Goal: Book appointment/travel/reservation

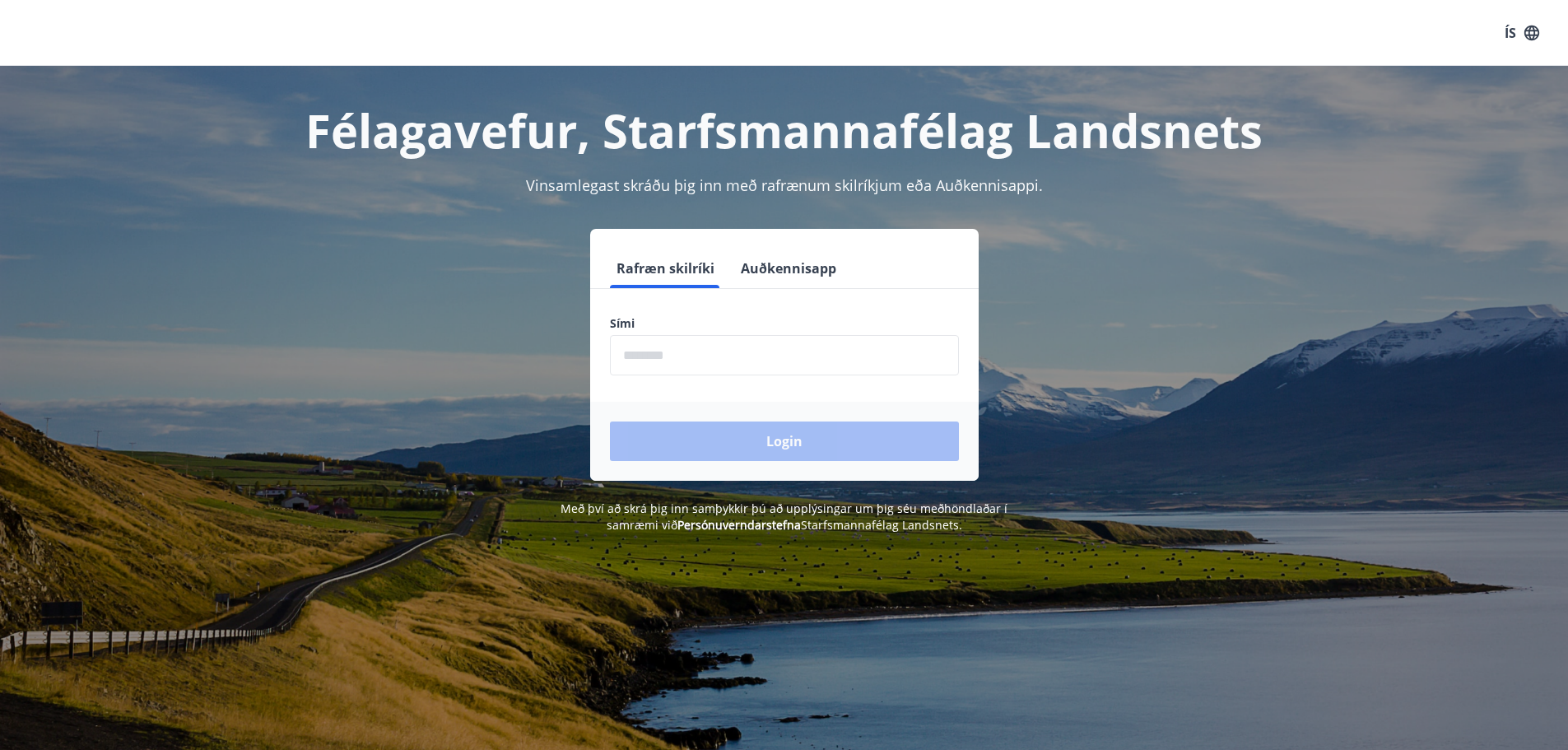
click at [682, 367] on input "phone" at bounding box center [784, 355] width 349 height 41
type input "********"
click at [734, 428] on button "Login" at bounding box center [784, 441] width 349 height 40
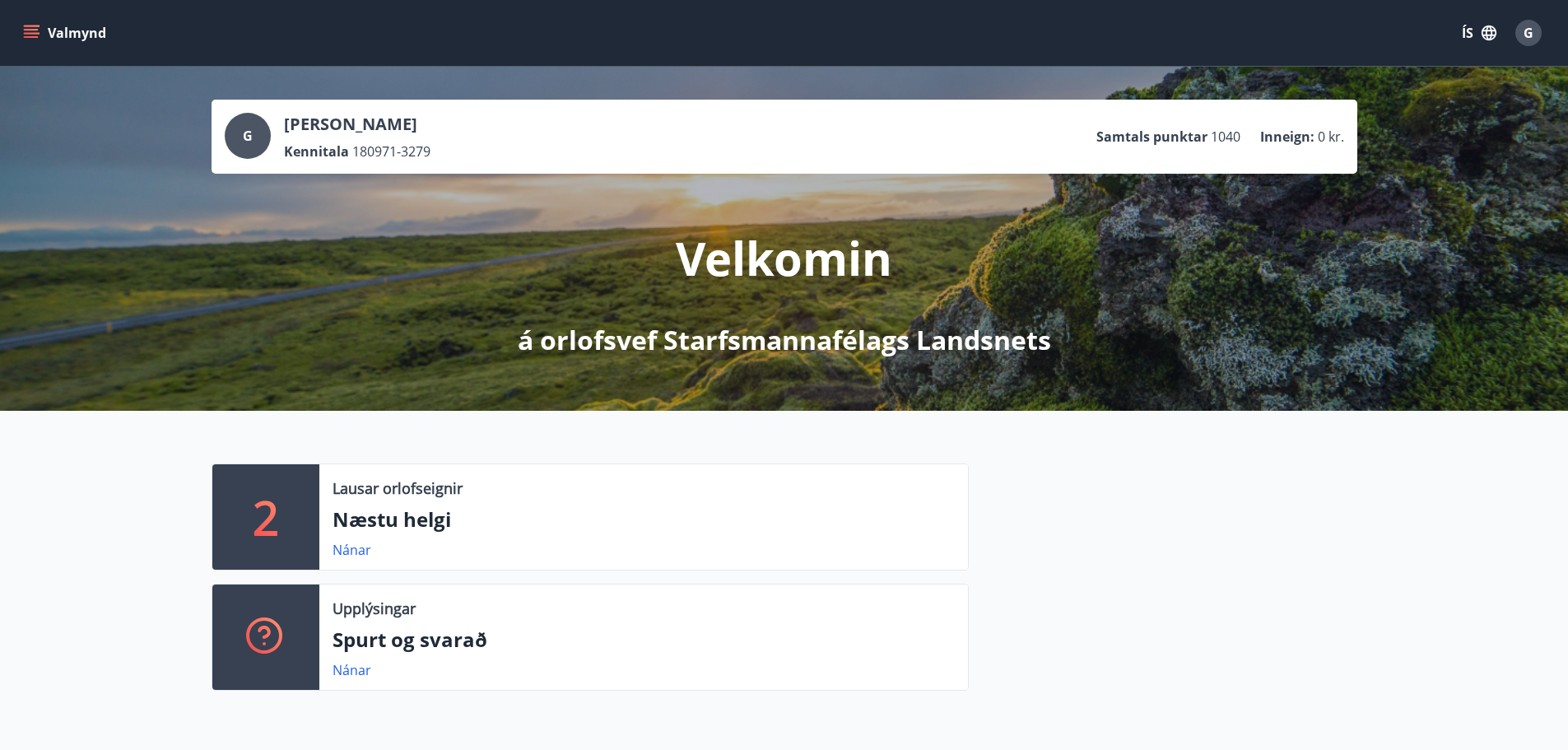
click at [33, 32] on icon "menu" at bounding box center [31, 33] width 16 height 16
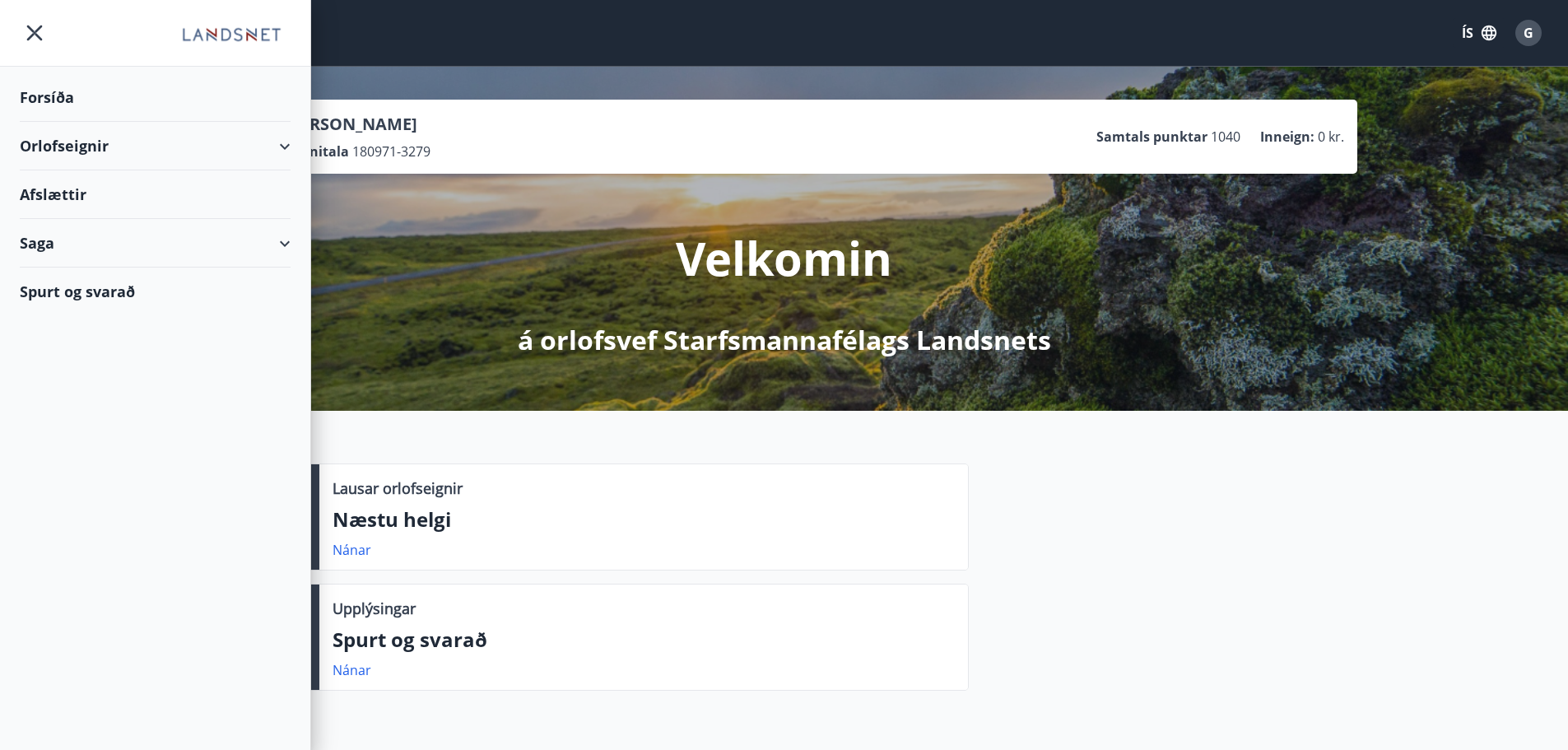
click at [279, 141] on div "Orlofseignir" at bounding box center [155, 147] width 271 height 49
click at [67, 186] on div "Framboð" at bounding box center [155, 187] width 244 height 34
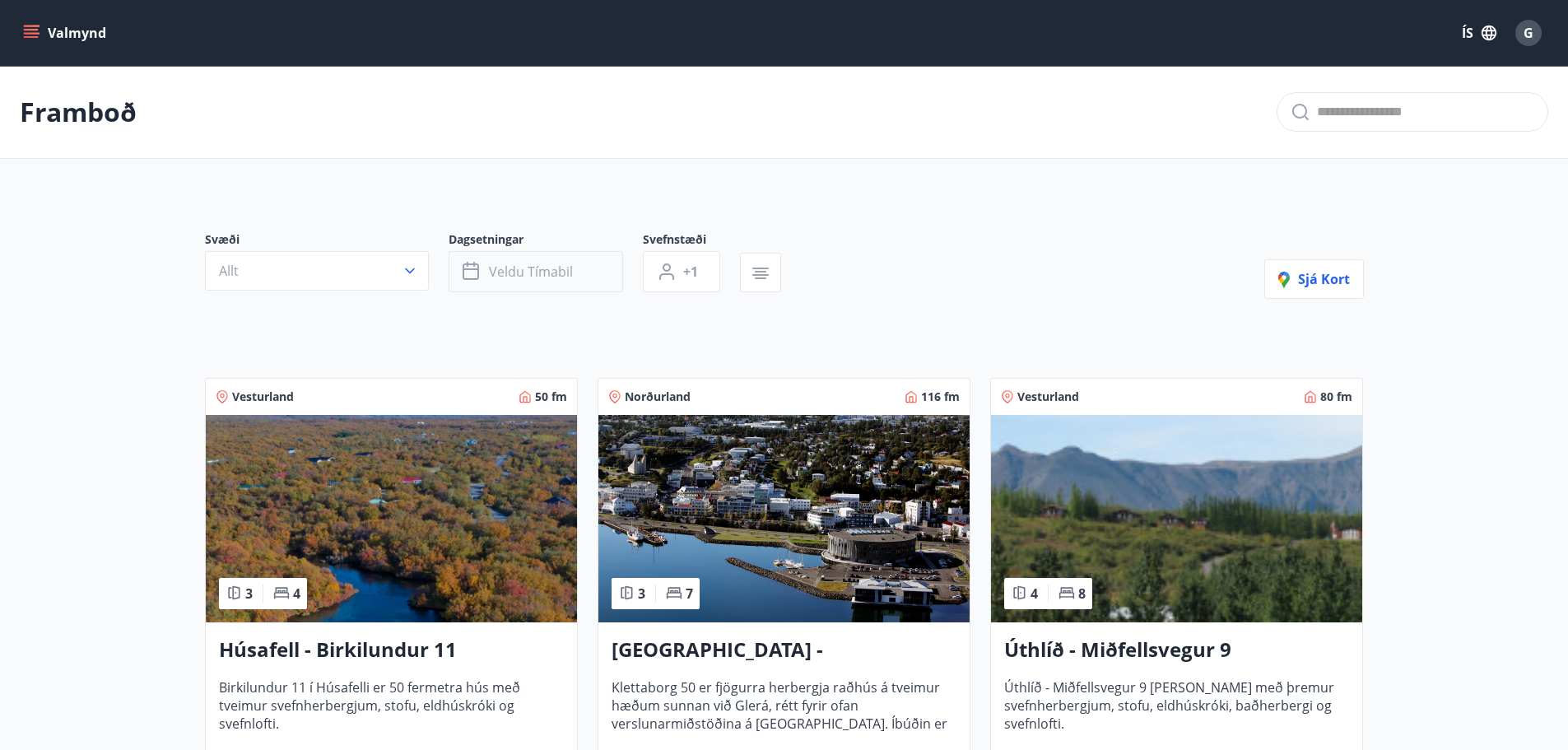
click at [517, 271] on span "Veldu tímabil" at bounding box center [530, 271] width 84 height 18
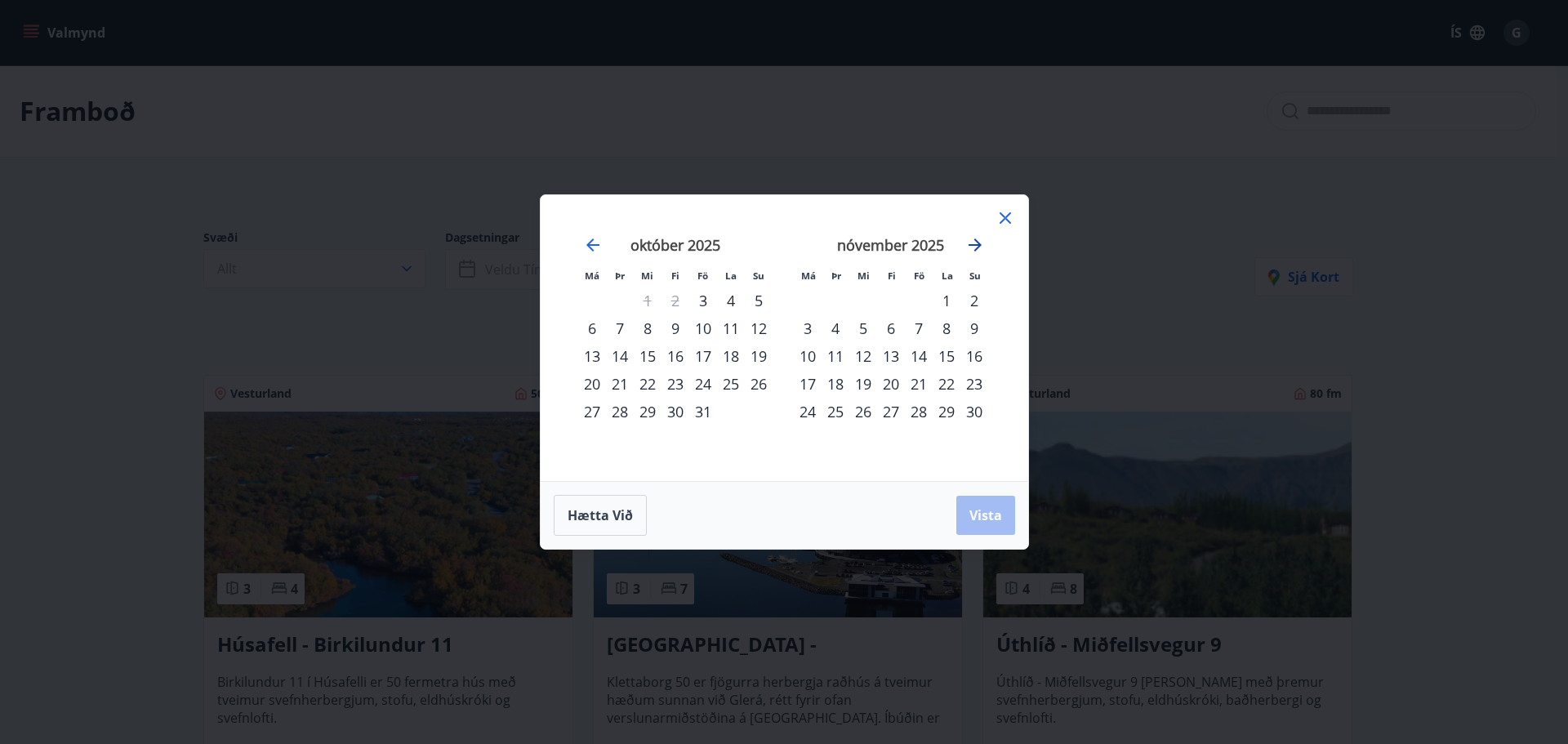
click at [972, 242] on icon "Move forward to switch to the next month." at bounding box center [975, 245] width 20 height 20
click at [973, 241] on icon "Move forward to switch to the next month." at bounding box center [975, 245] width 20 height 20
click at [968, 296] on div "1" at bounding box center [974, 300] width 28 height 28
click at [979, 250] on icon "Move forward to switch to the next month." at bounding box center [975, 245] width 20 height 20
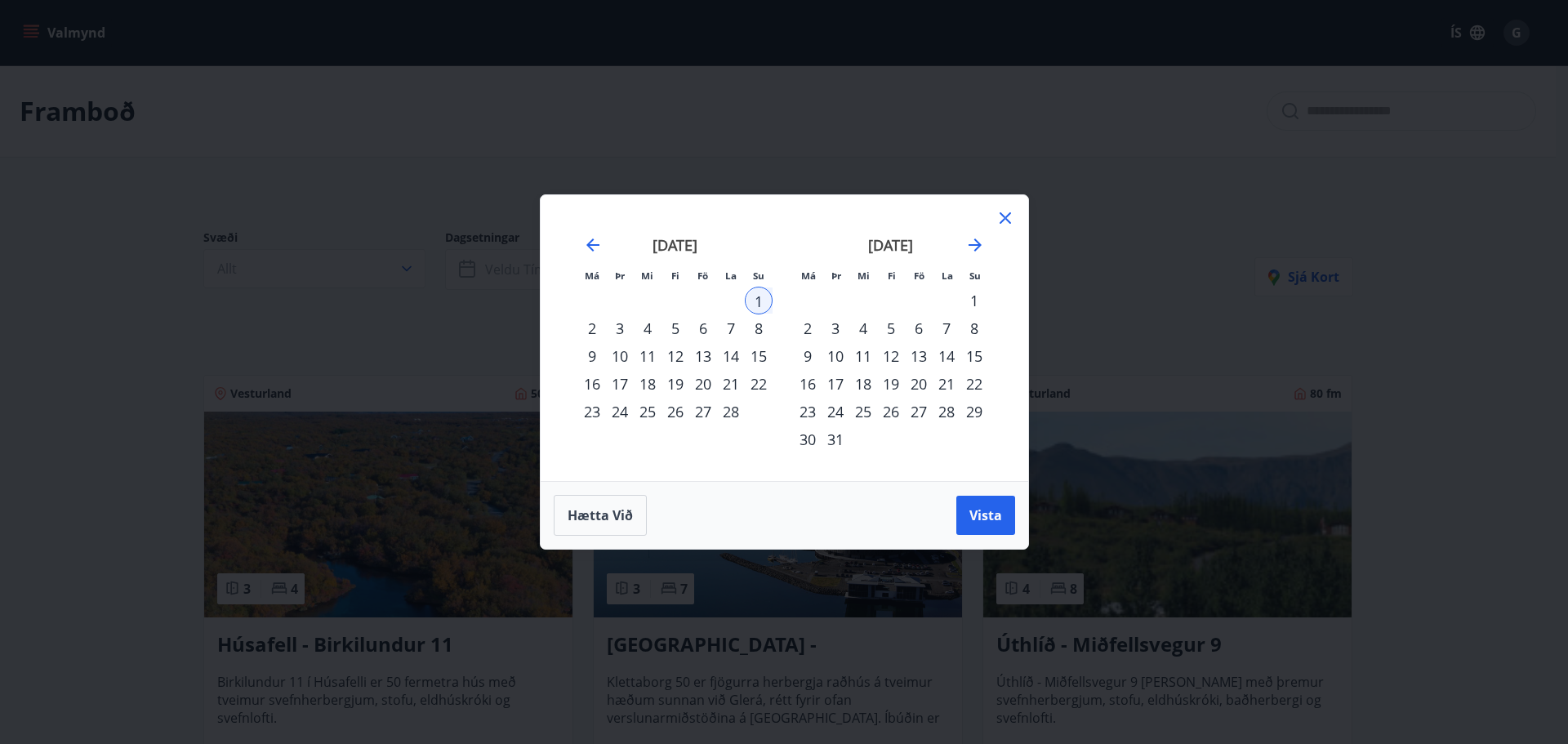
click at [890, 387] on div "19" at bounding box center [890, 383] width 28 height 28
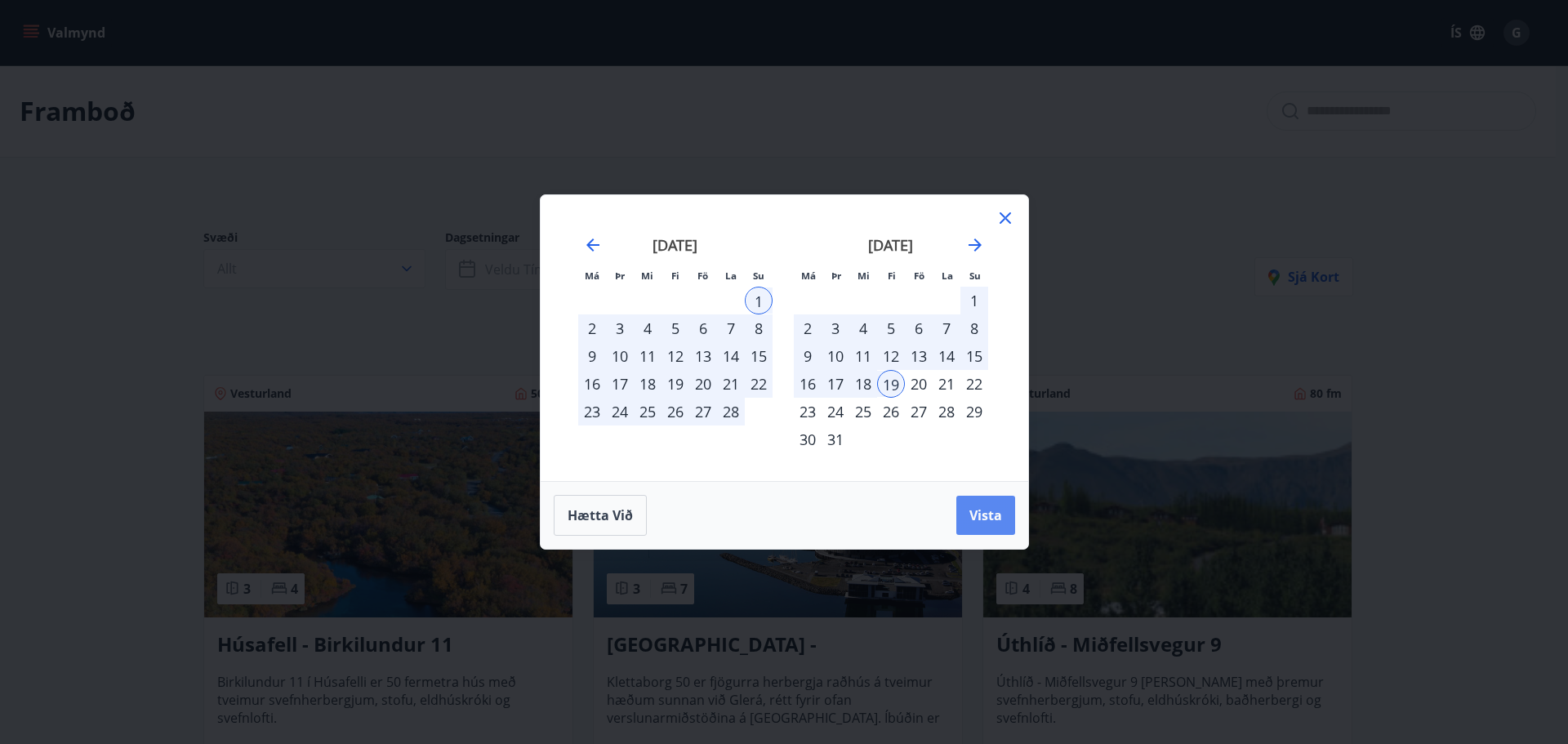
click at [993, 534] on button "Vista" at bounding box center [985, 515] width 58 height 39
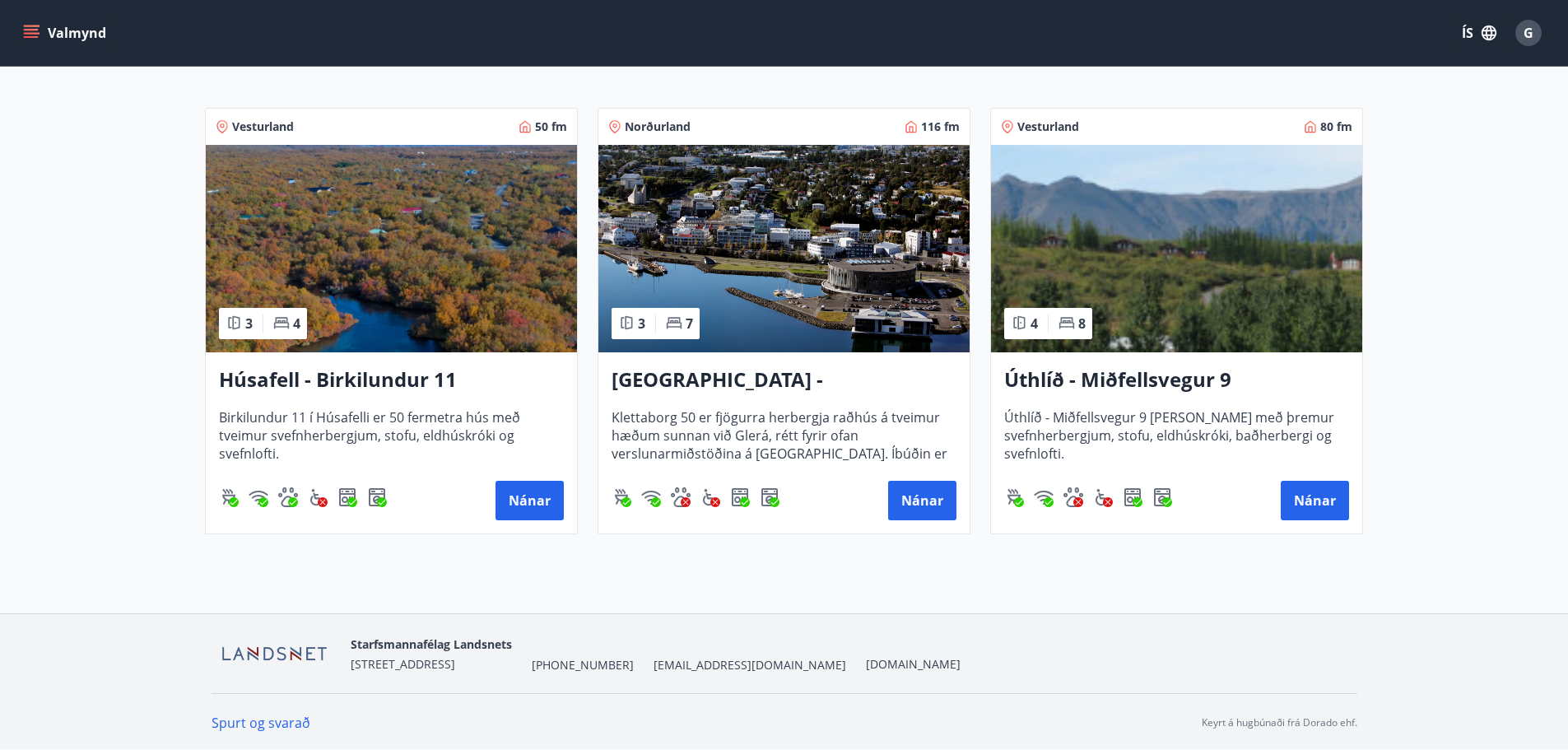
scroll to position [271, 0]
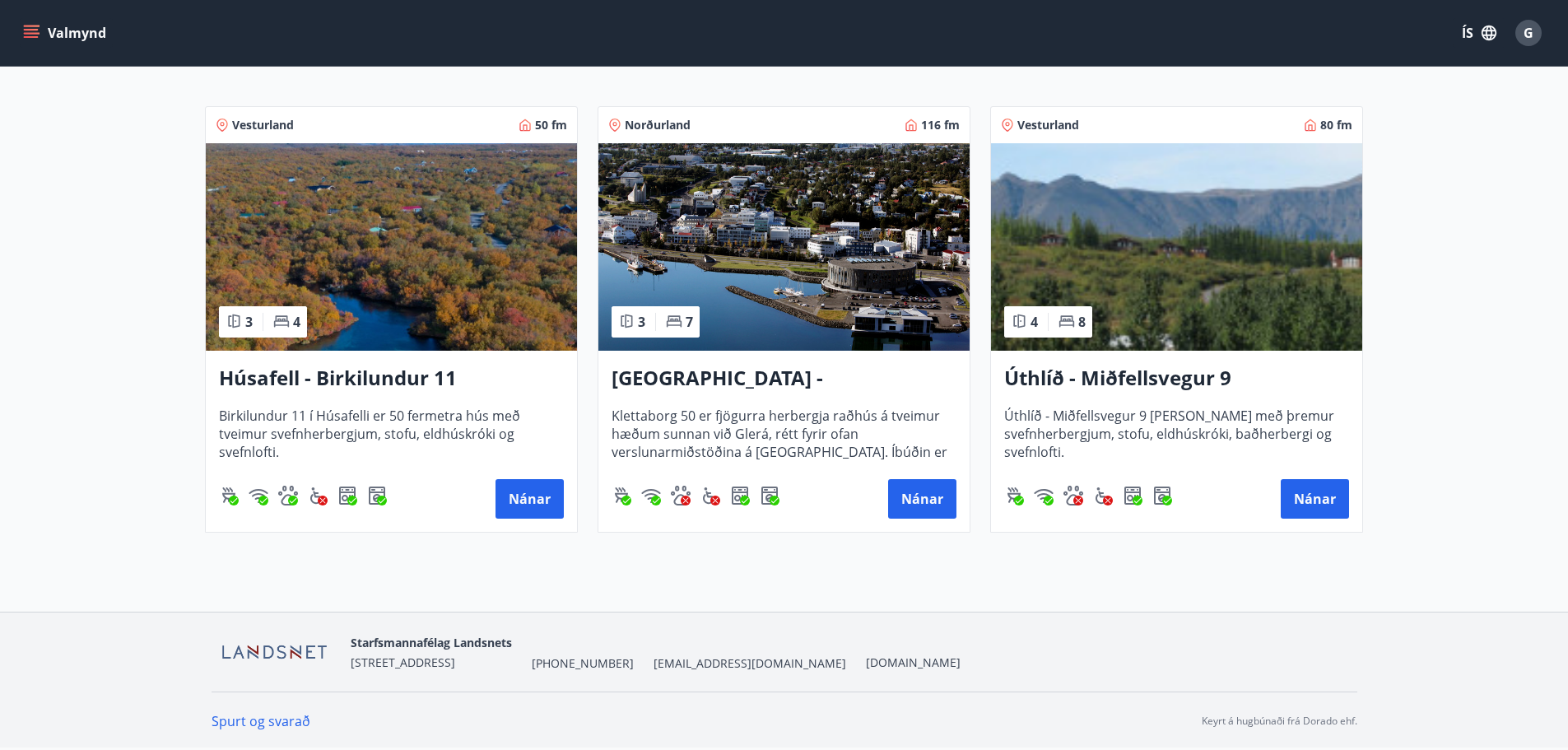
click at [786, 375] on h3 "Akureyri - Klettaborg 50" at bounding box center [784, 378] width 345 height 30
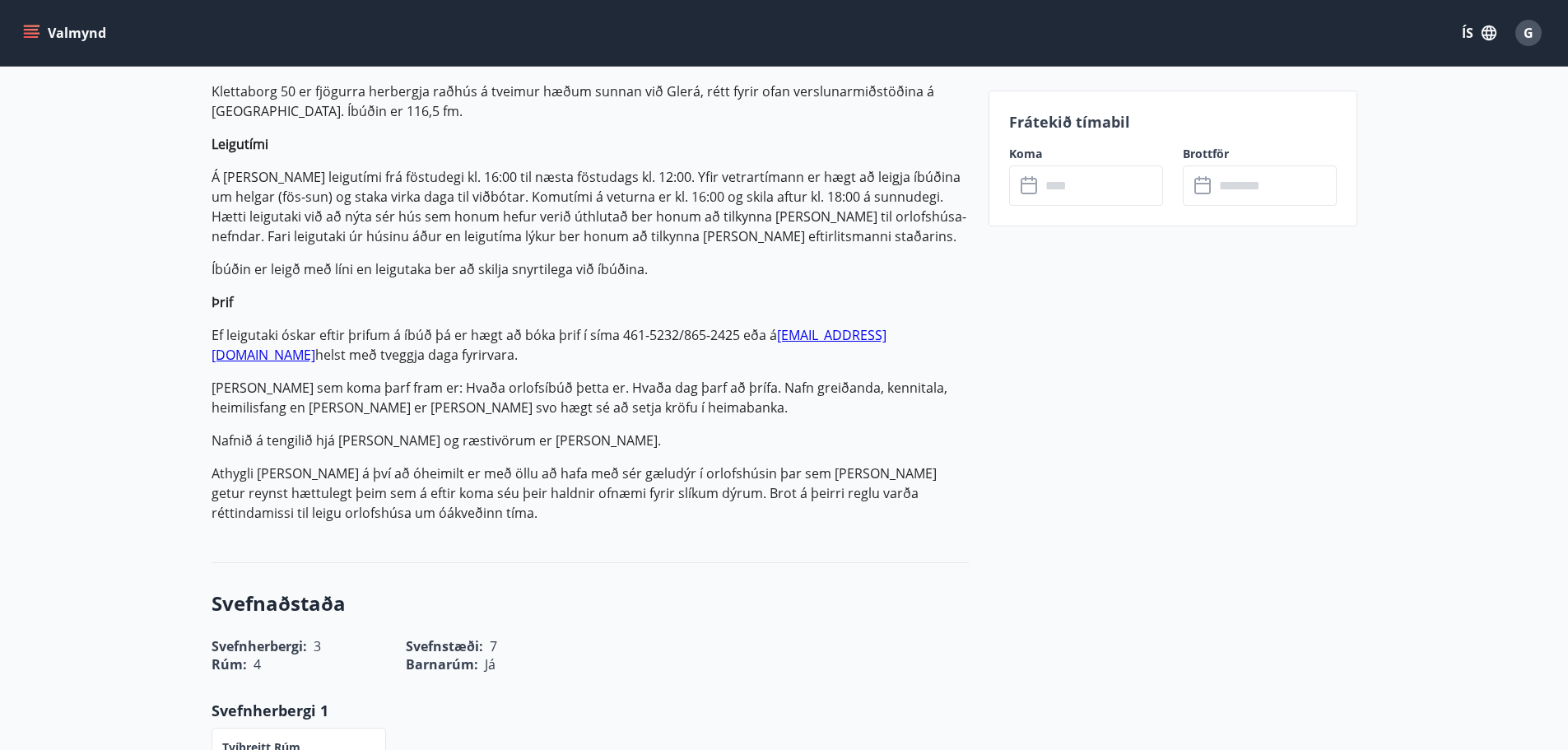
scroll to position [380, 0]
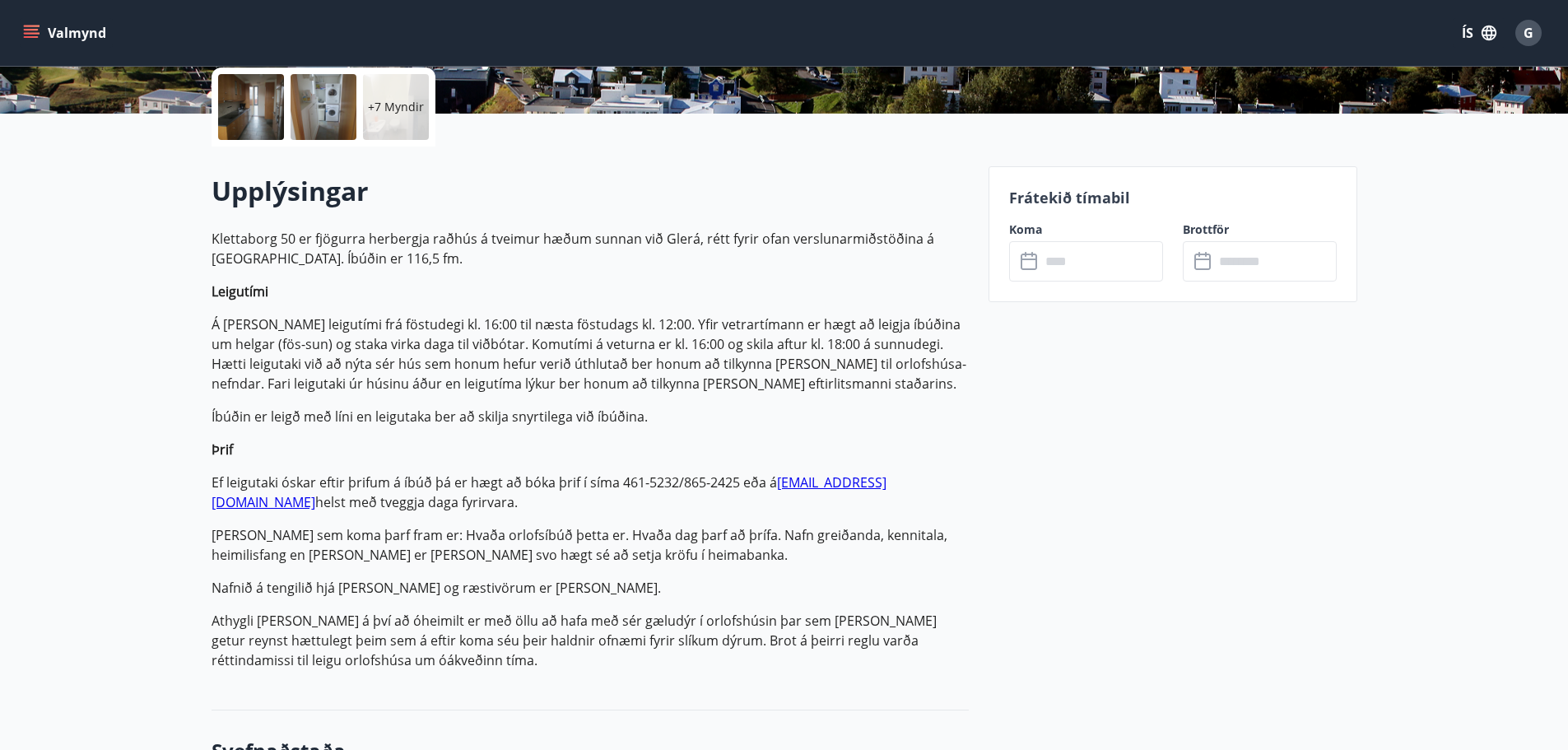
click at [24, 29] on icon "menu" at bounding box center [31, 30] width 14 height 2
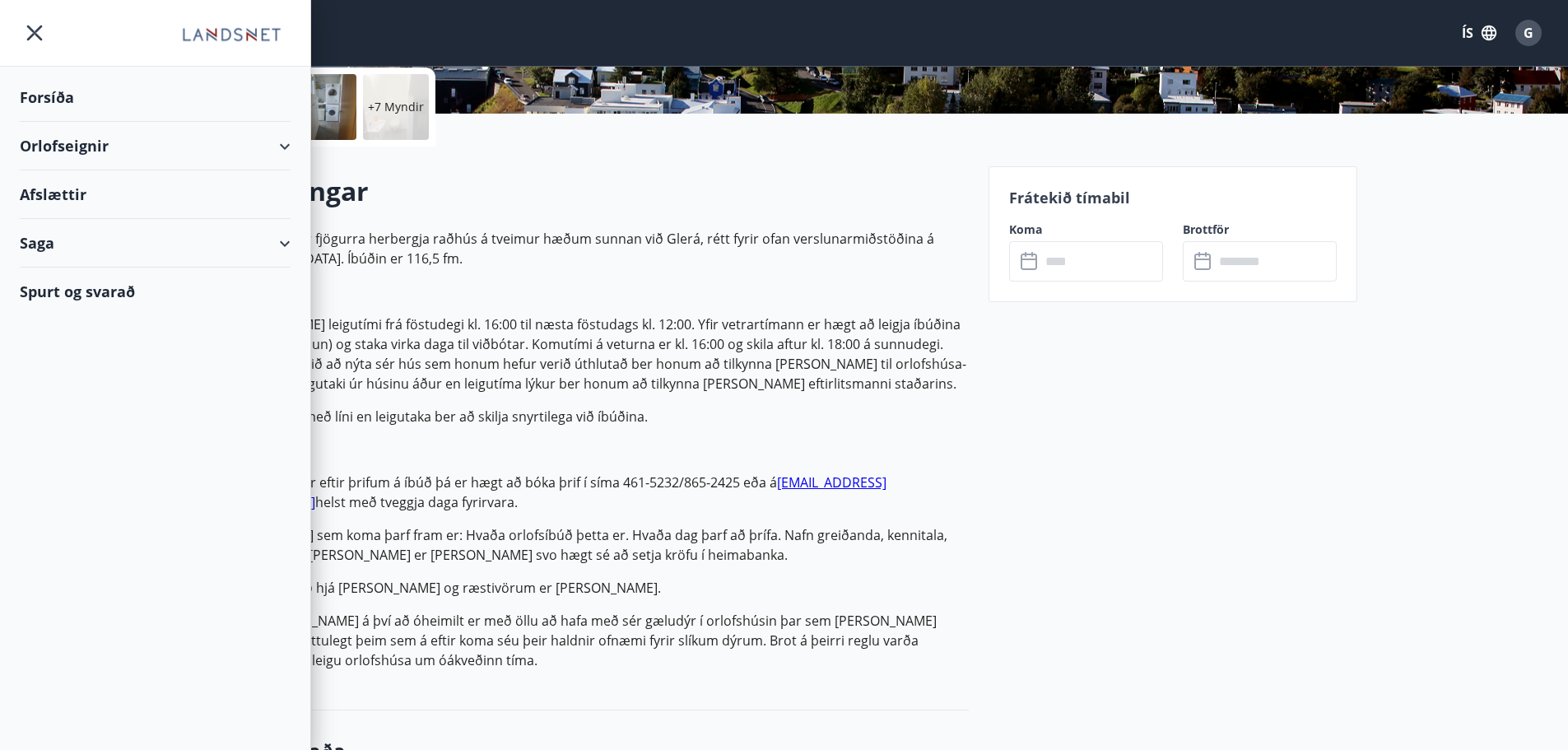
click at [261, 140] on div "Orlofseignir" at bounding box center [155, 147] width 271 height 49
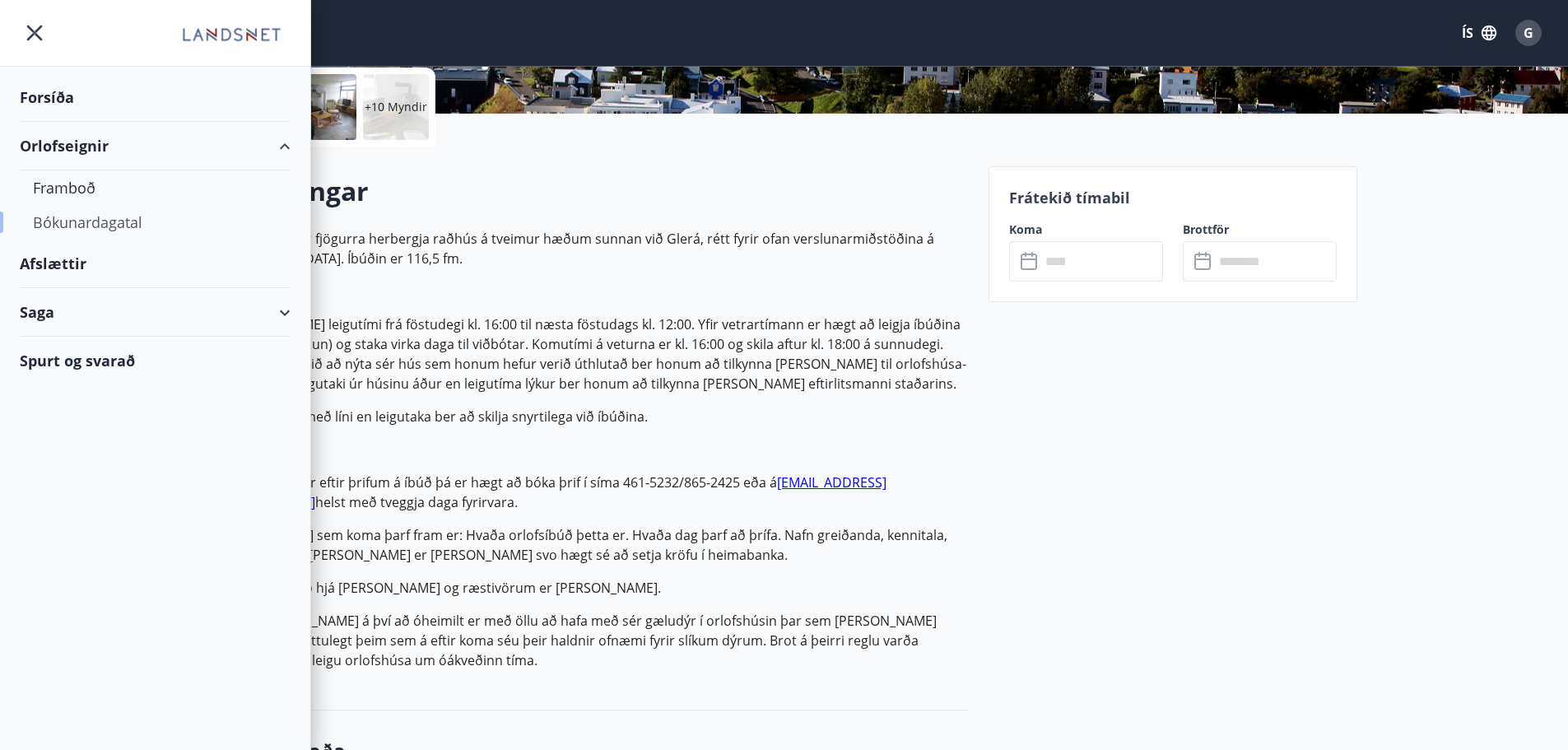
click at [144, 221] on div "Bókunardagatal" at bounding box center [155, 223] width 244 height 34
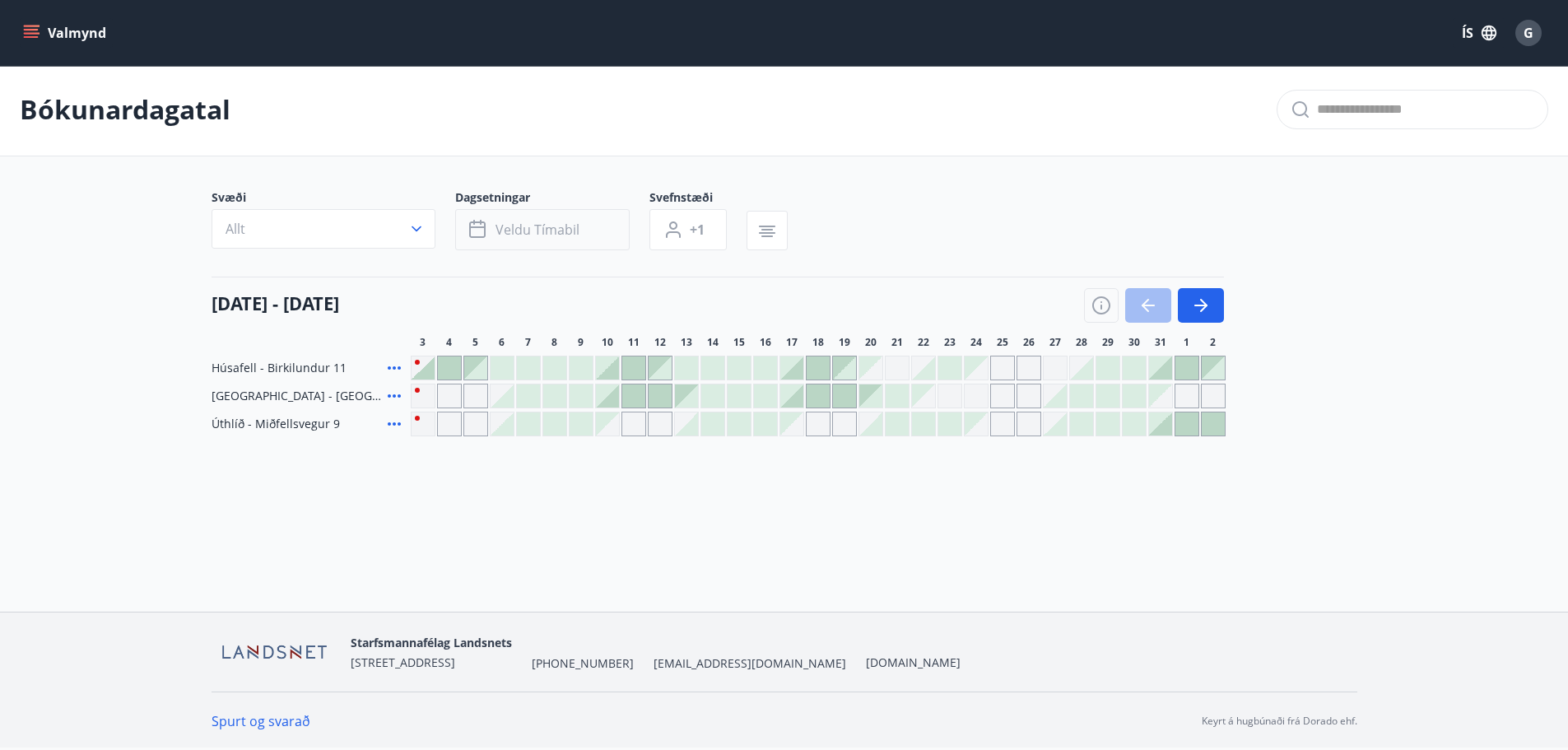
click at [559, 224] on span "Veldu tímabil" at bounding box center [537, 230] width 84 height 18
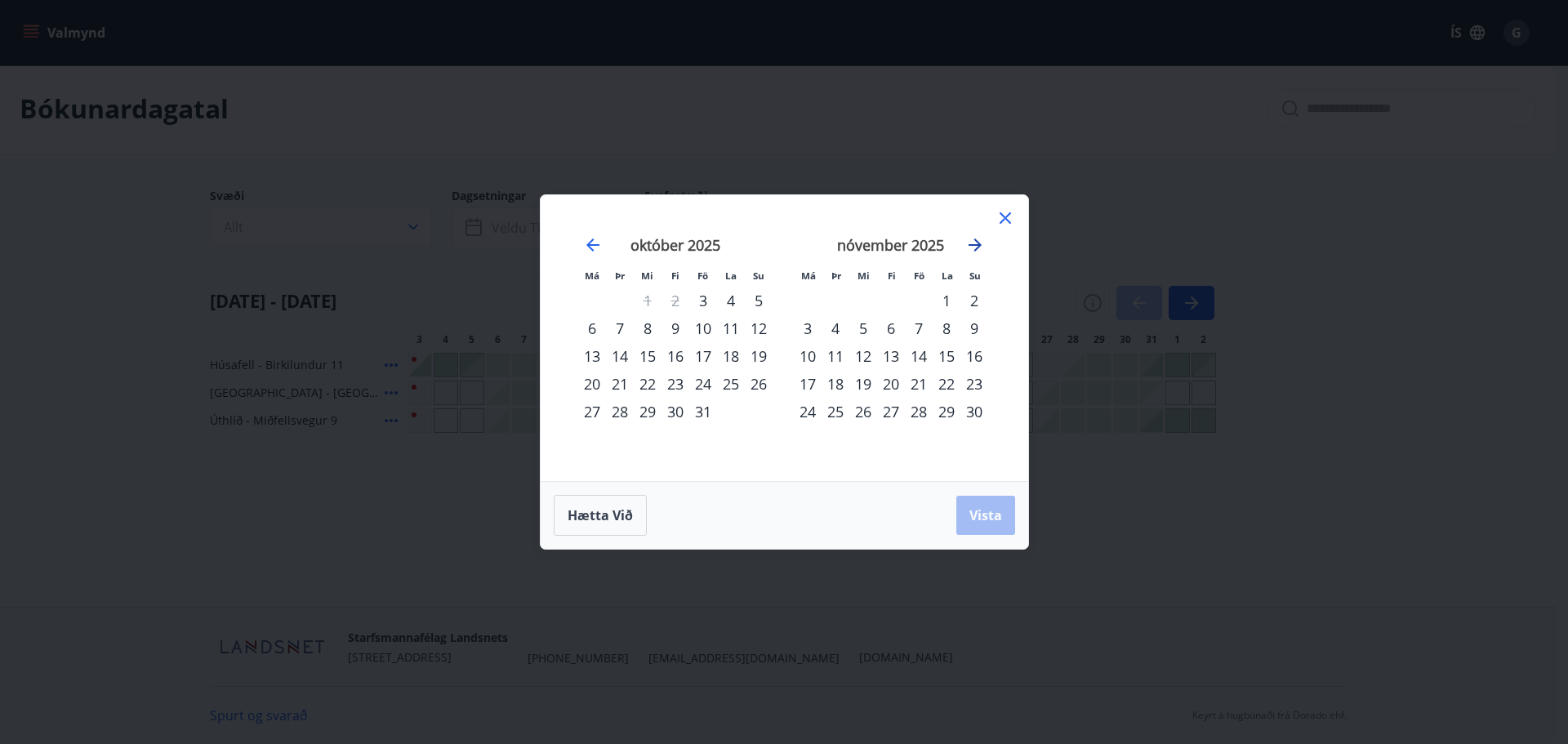
drag, startPoint x: 987, startPoint y: 249, endPoint x: 973, endPoint y: 245, distance: 14.6
click at [983, 249] on div "september 2025 1 2 3 4 5 6 7 8 9 10 11 12 13 14 15 16 17 18 19 20 21 22 23 24 2…" at bounding box center [784, 337] width 447 height 247
click at [973, 245] on icon "Move forward to switch to the next month." at bounding box center [975, 245] width 13 height 13
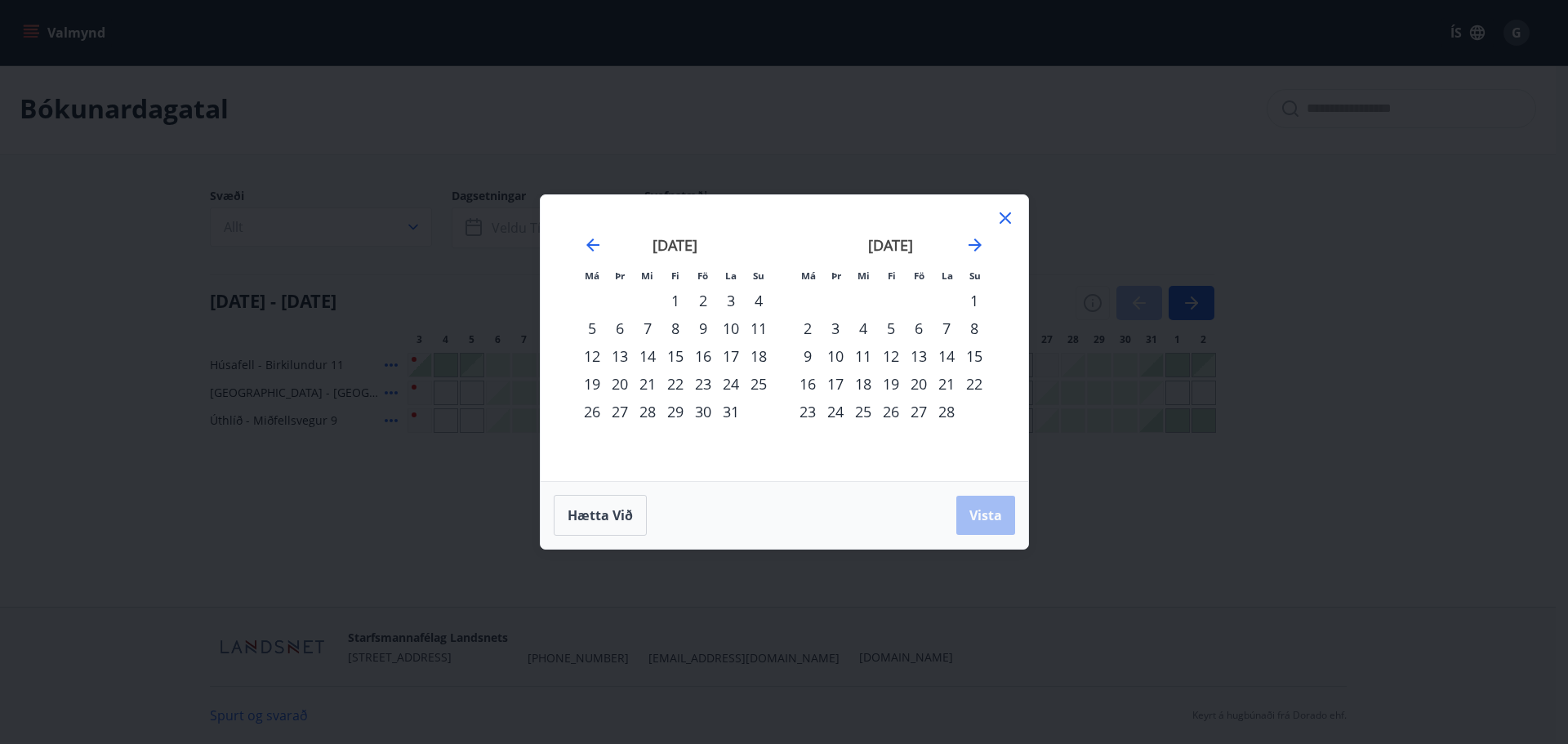
click at [967, 299] on div "1" at bounding box center [974, 300] width 28 height 28
click at [970, 245] on icon "Move forward to switch to the next month." at bounding box center [975, 245] width 13 height 13
click at [920, 402] on div "27" at bounding box center [918, 411] width 28 height 28
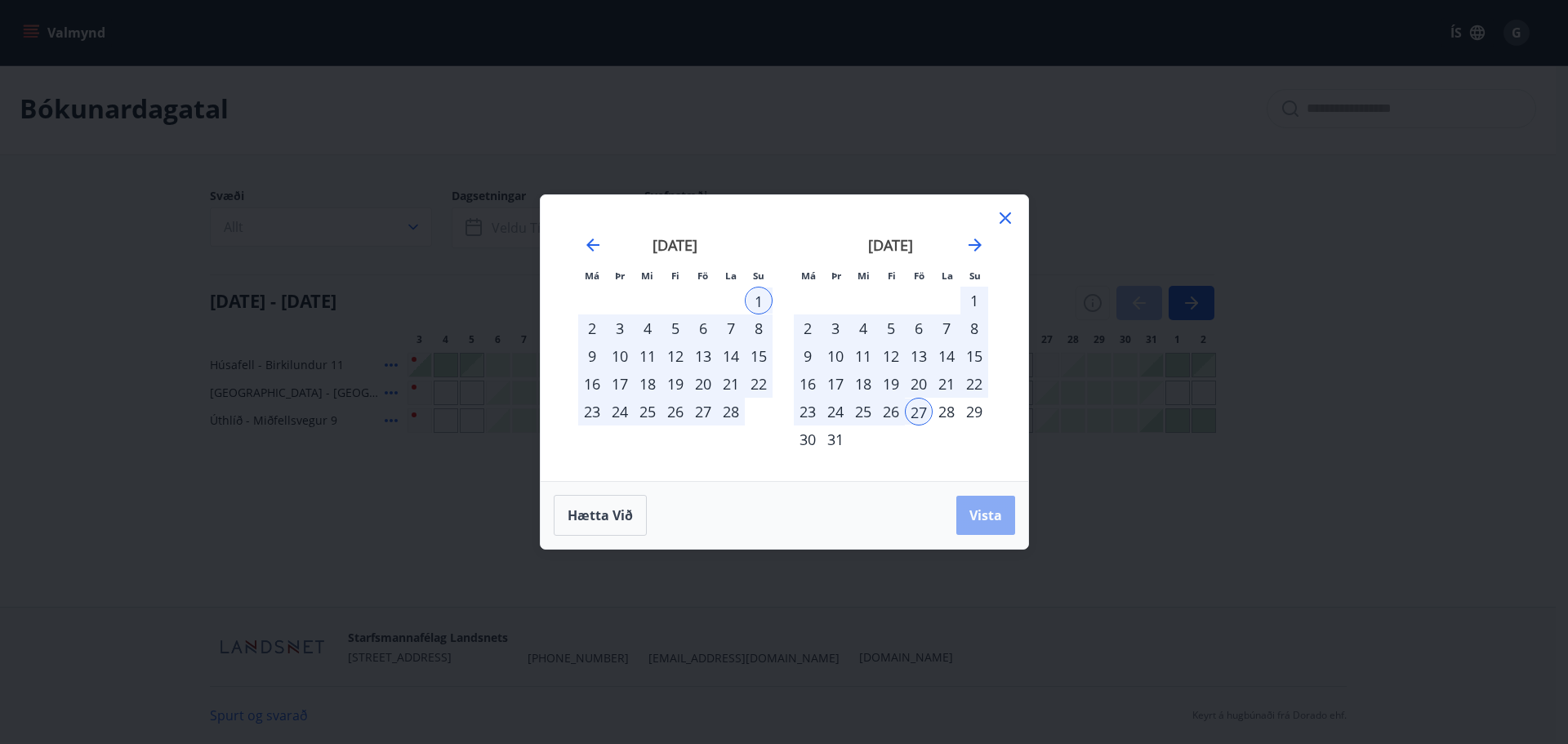
click at [977, 520] on span "Vista" at bounding box center [985, 515] width 32 height 18
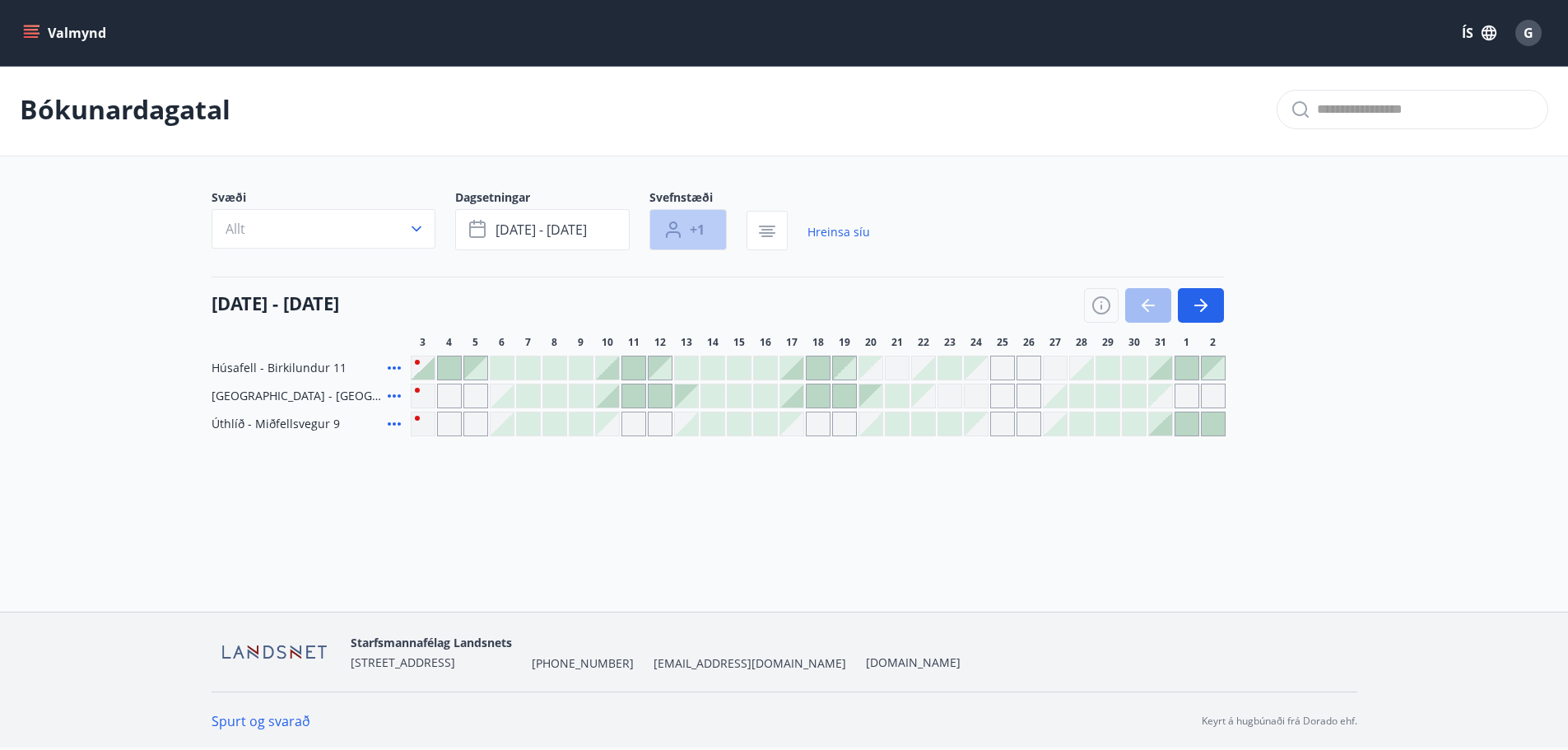
click at [678, 224] on icon "button" at bounding box center [673, 230] width 20 height 20
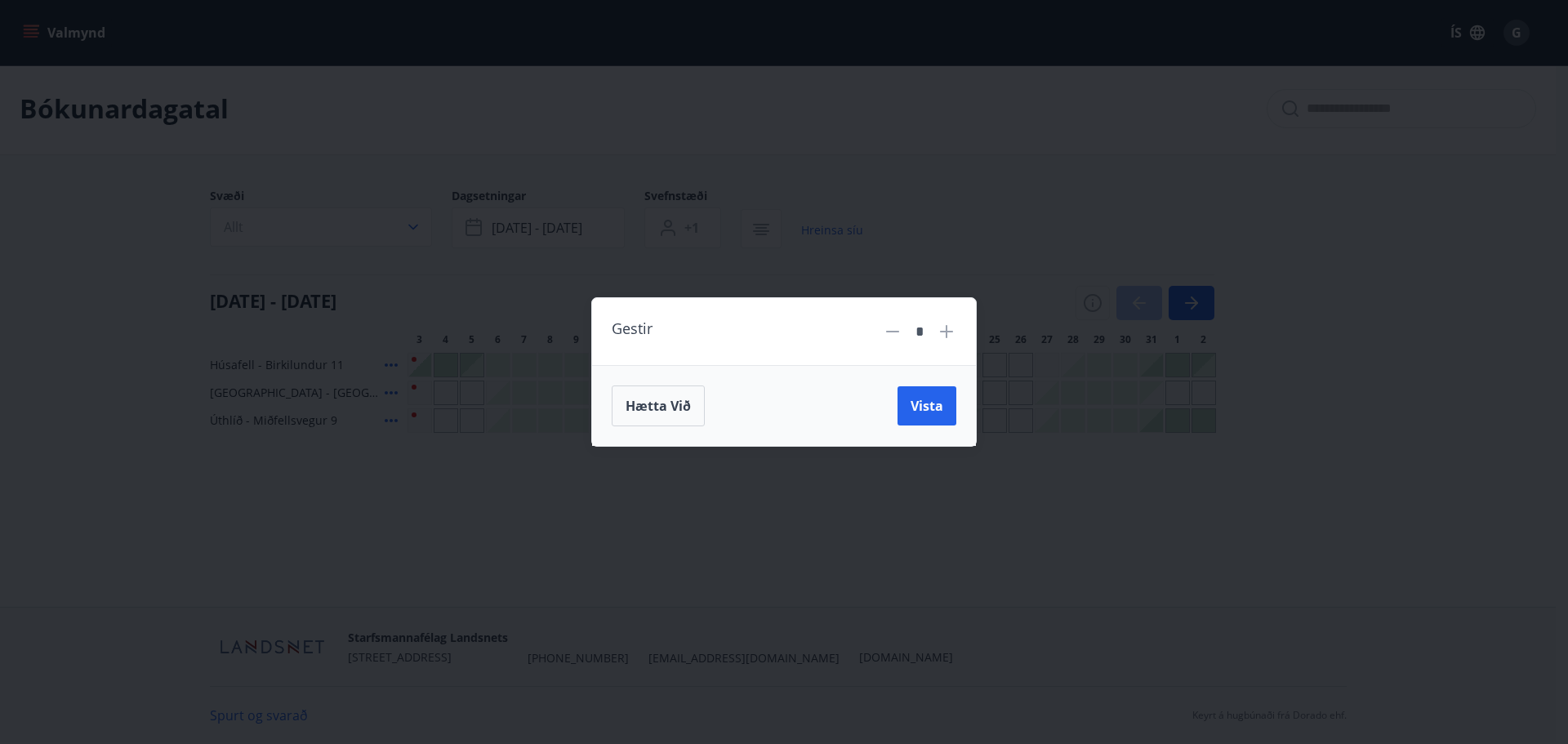
click at [944, 332] on icon at bounding box center [946, 331] width 13 height 13
type input "*"
drag, startPoint x: 918, startPoint y: 415, endPoint x: 917, endPoint y: 406, distance: 9.1
click at [918, 408] on span "Vista" at bounding box center [926, 406] width 32 height 18
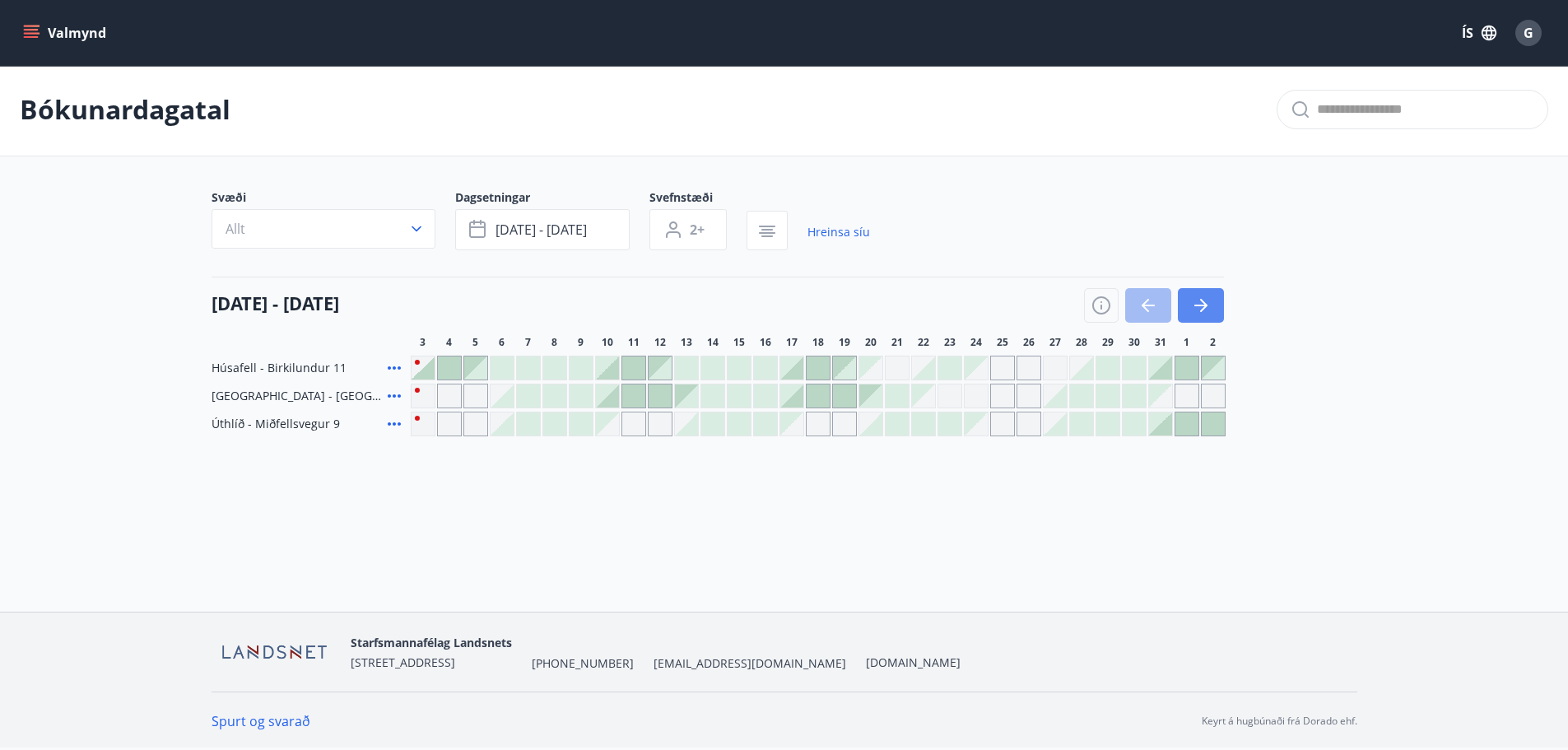
click at [1212, 302] on button "button" at bounding box center [1201, 305] width 46 height 34
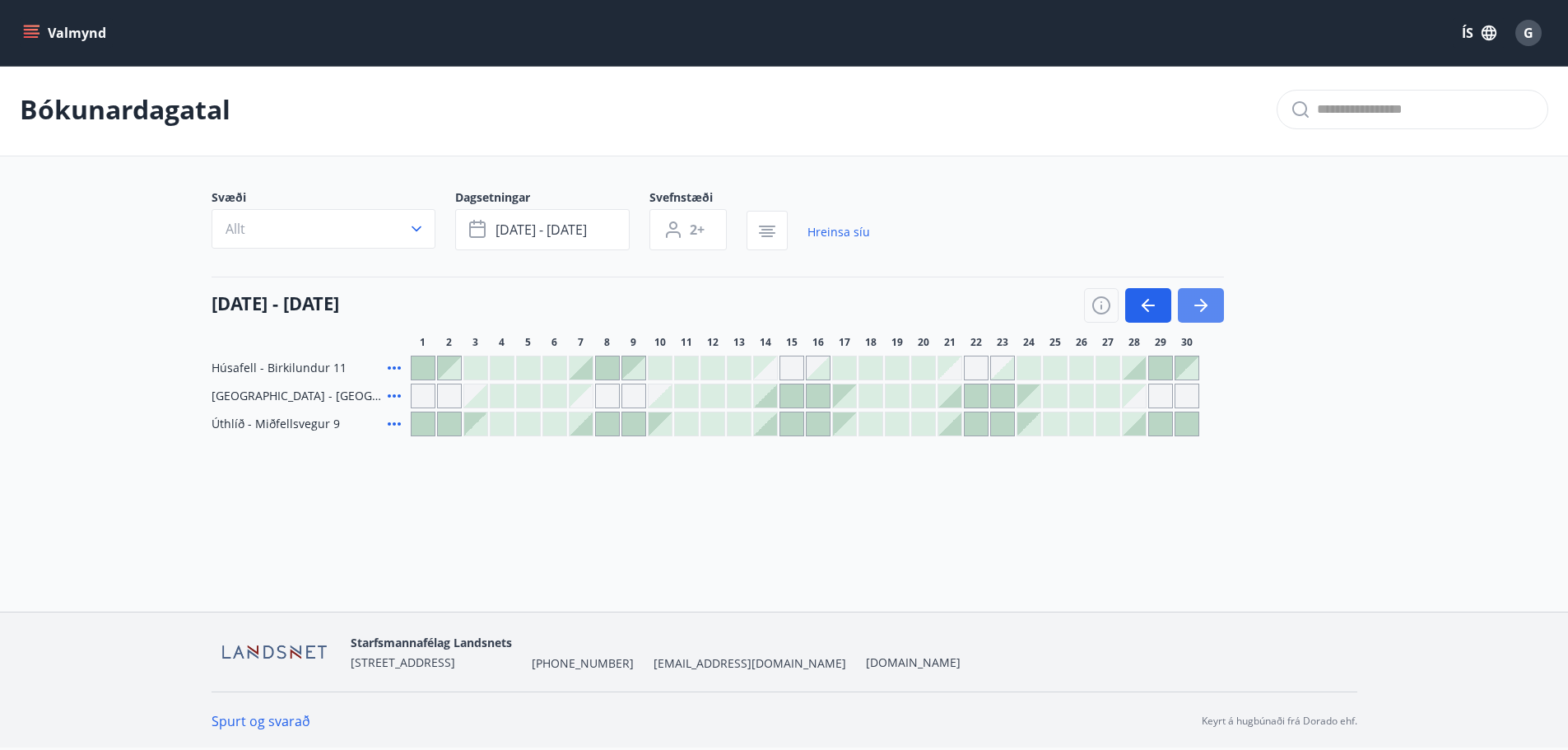
click at [1204, 297] on icon "button" at bounding box center [1201, 306] width 20 height 20
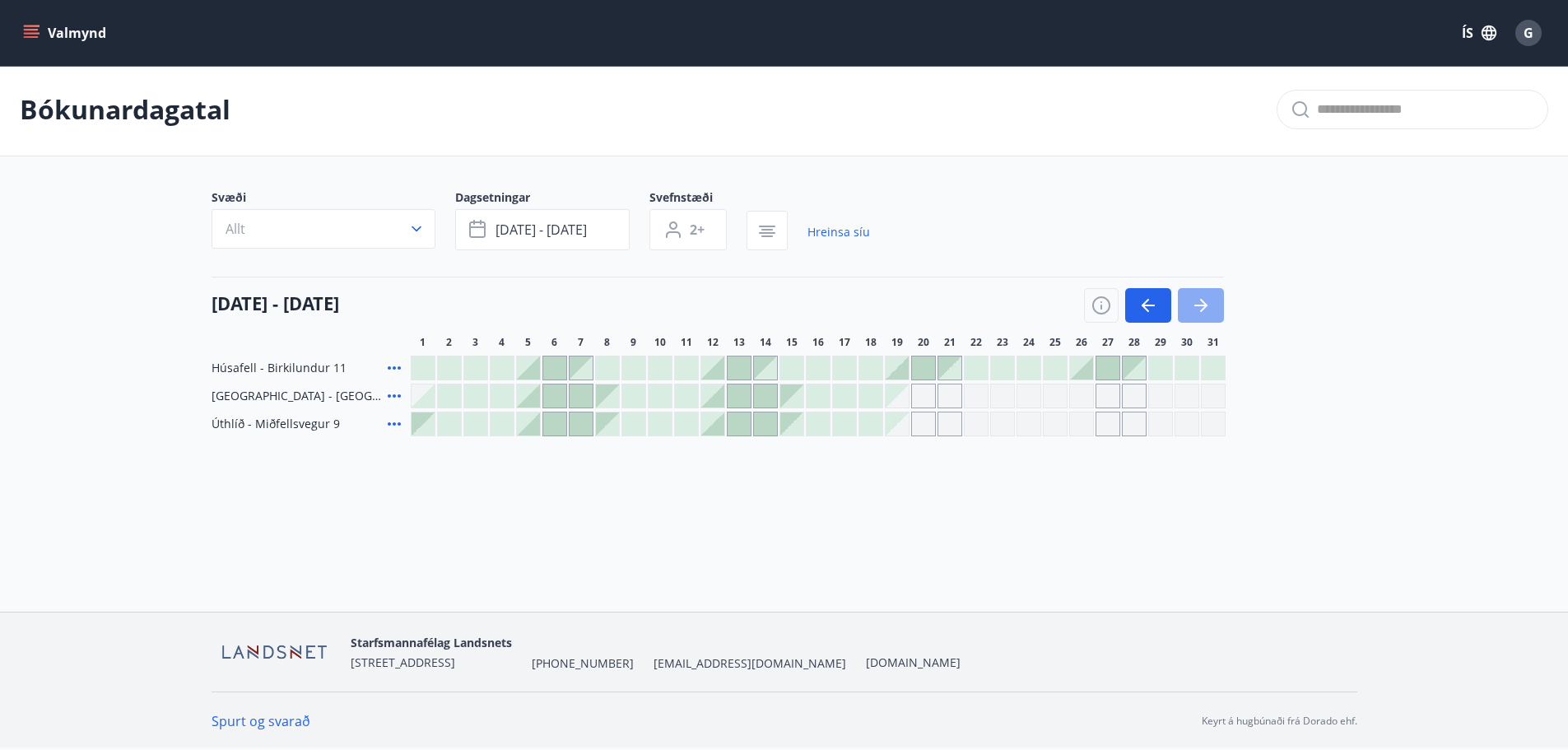
click at [1203, 296] on icon "button" at bounding box center [1201, 306] width 20 height 20
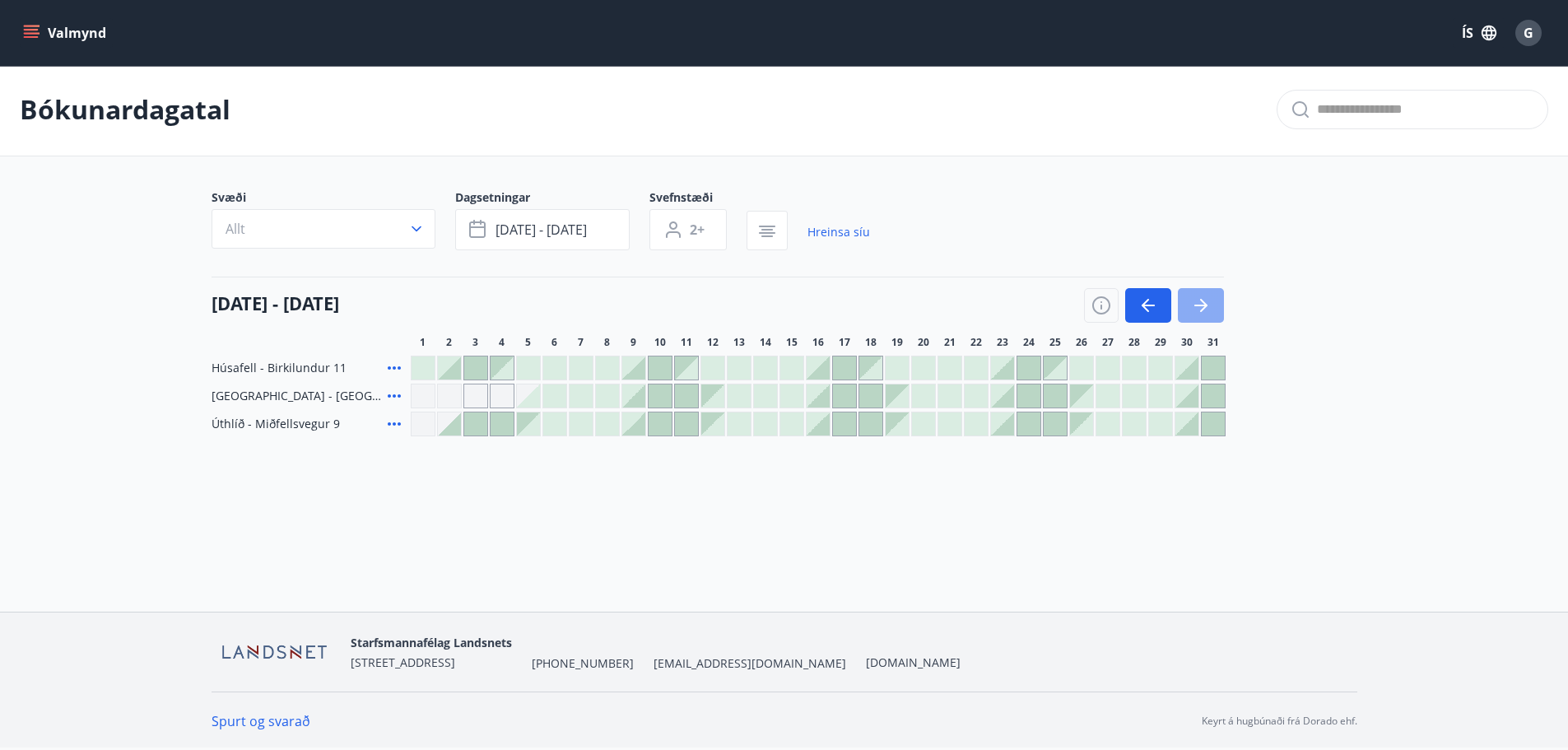
click at [1203, 296] on icon "button" at bounding box center [1201, 306] width 20 height 20
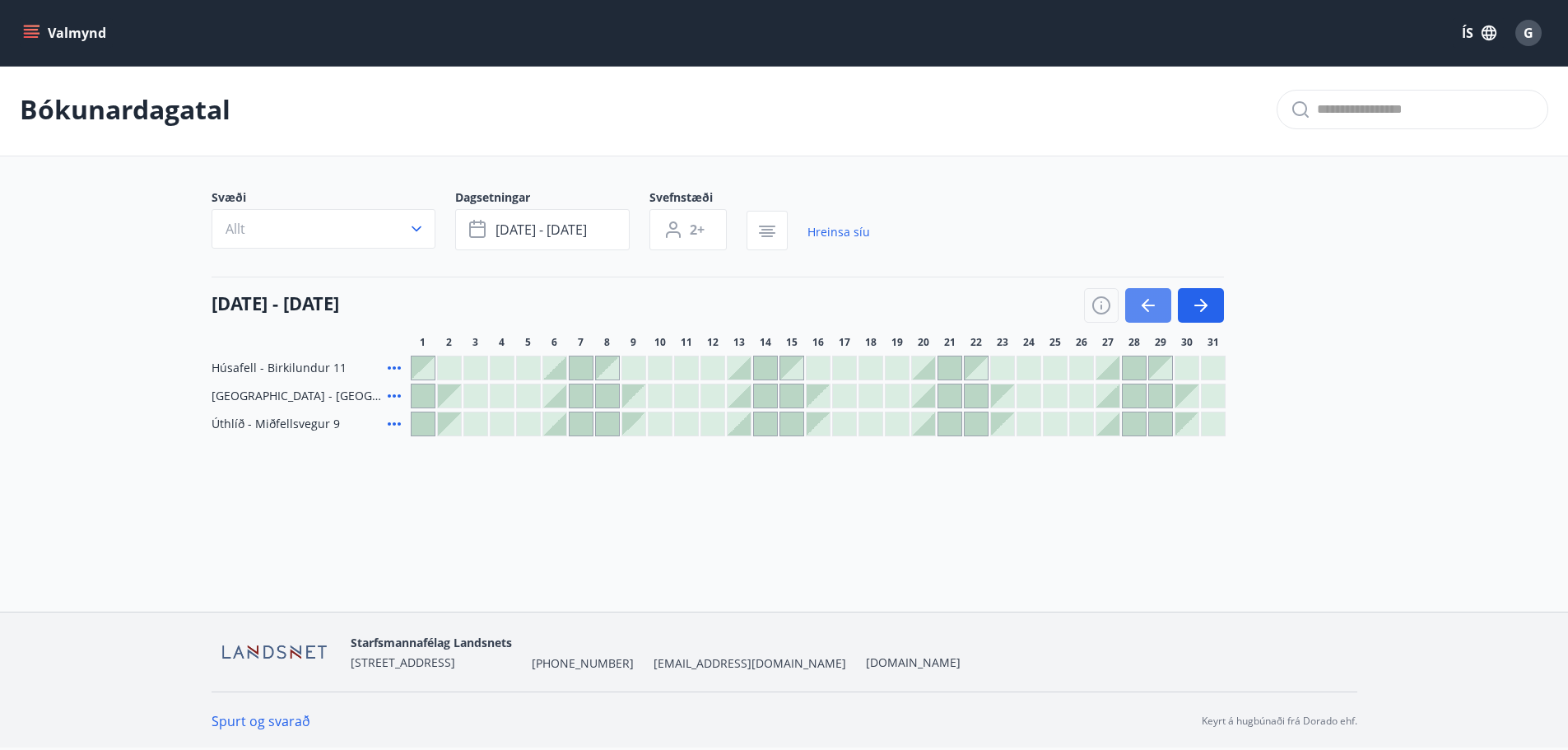
click at [1150, 292] on button "button" at bounding box center [1148, 305] width 46 height 34
click at [562, 366] on div at bounding box center [554, 367] width 23 height 23
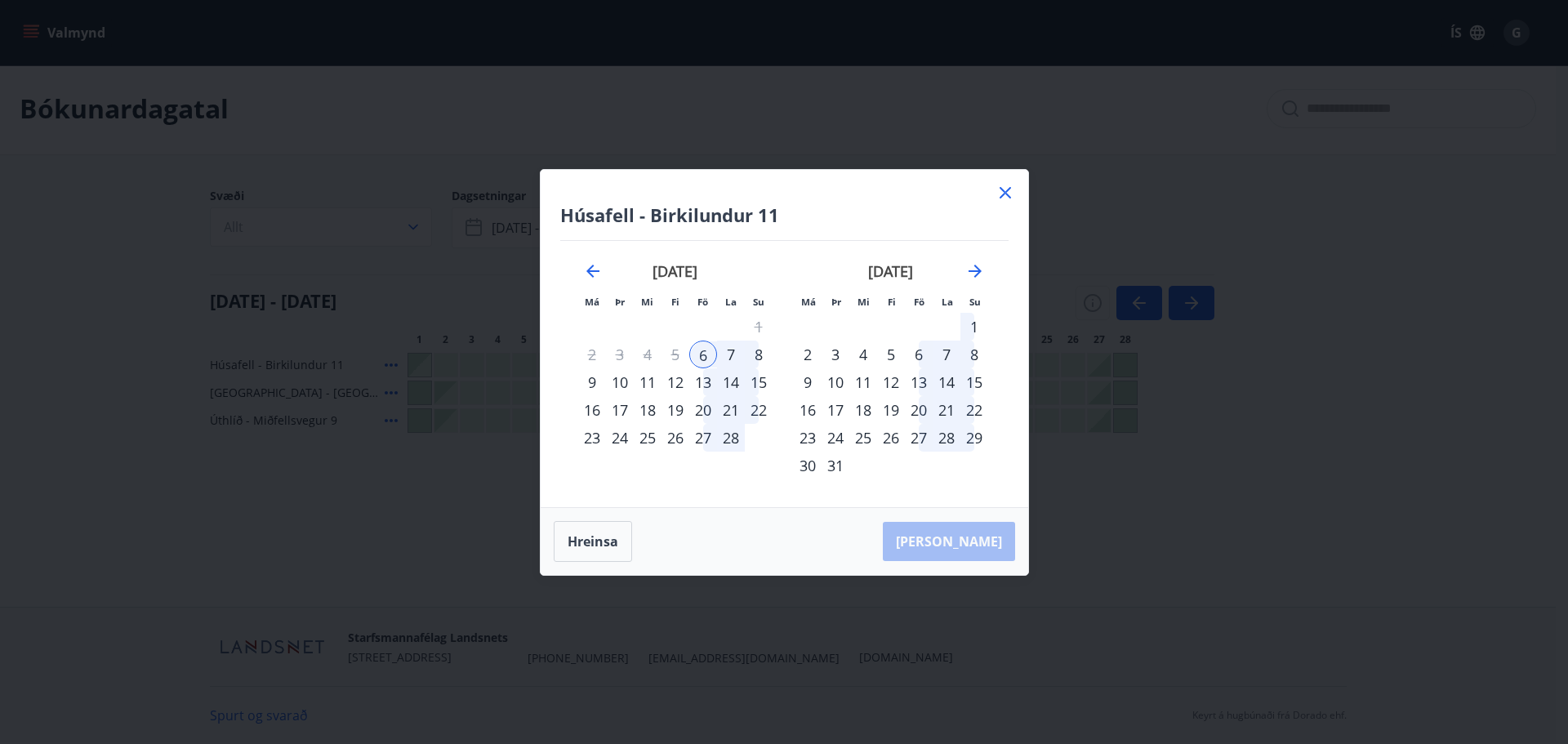
click at [1008, 185] on icon at bounding box center [1005, 193] width 20 height 20
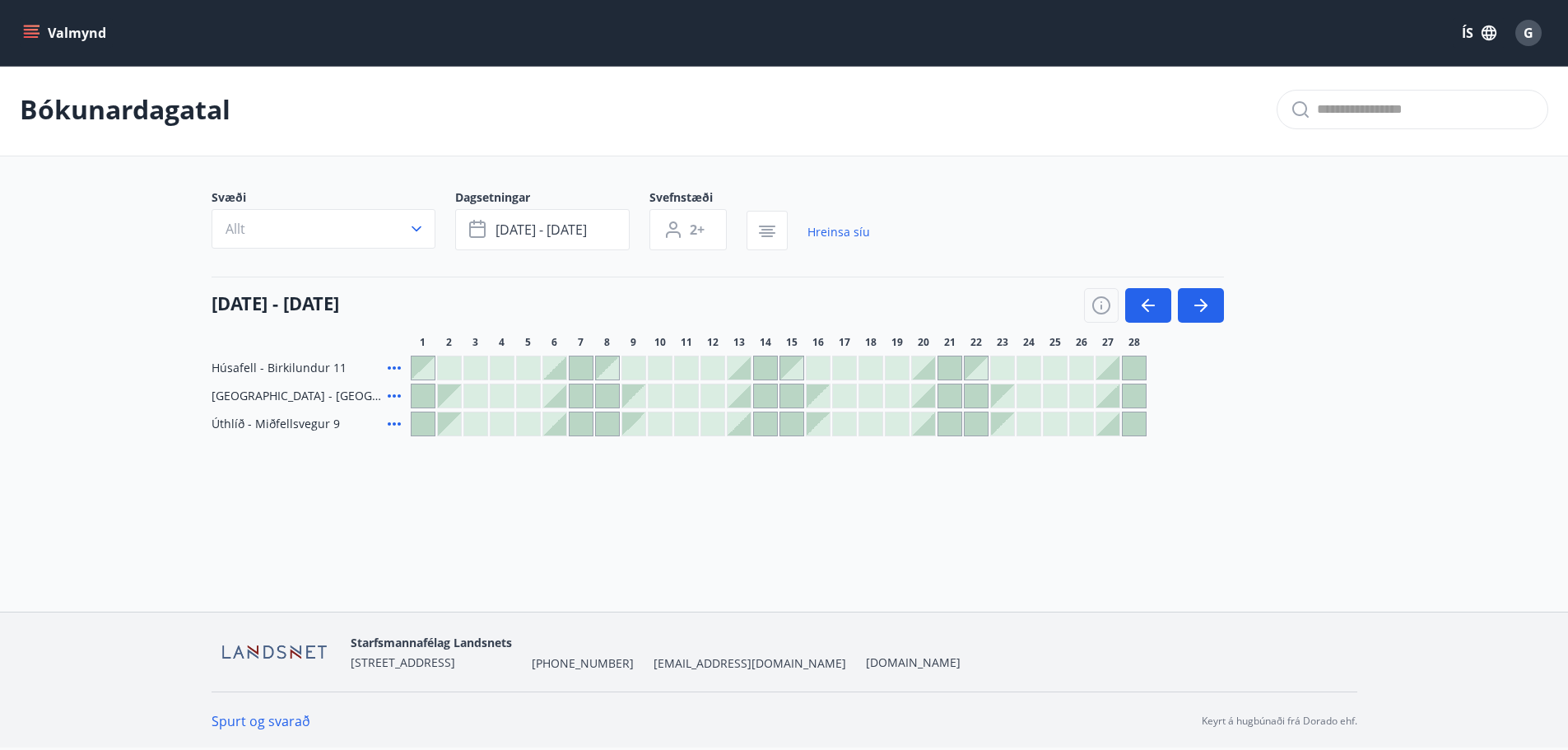
click at [926, 396] on div at bounding box center [923, 395] width 23 height 23
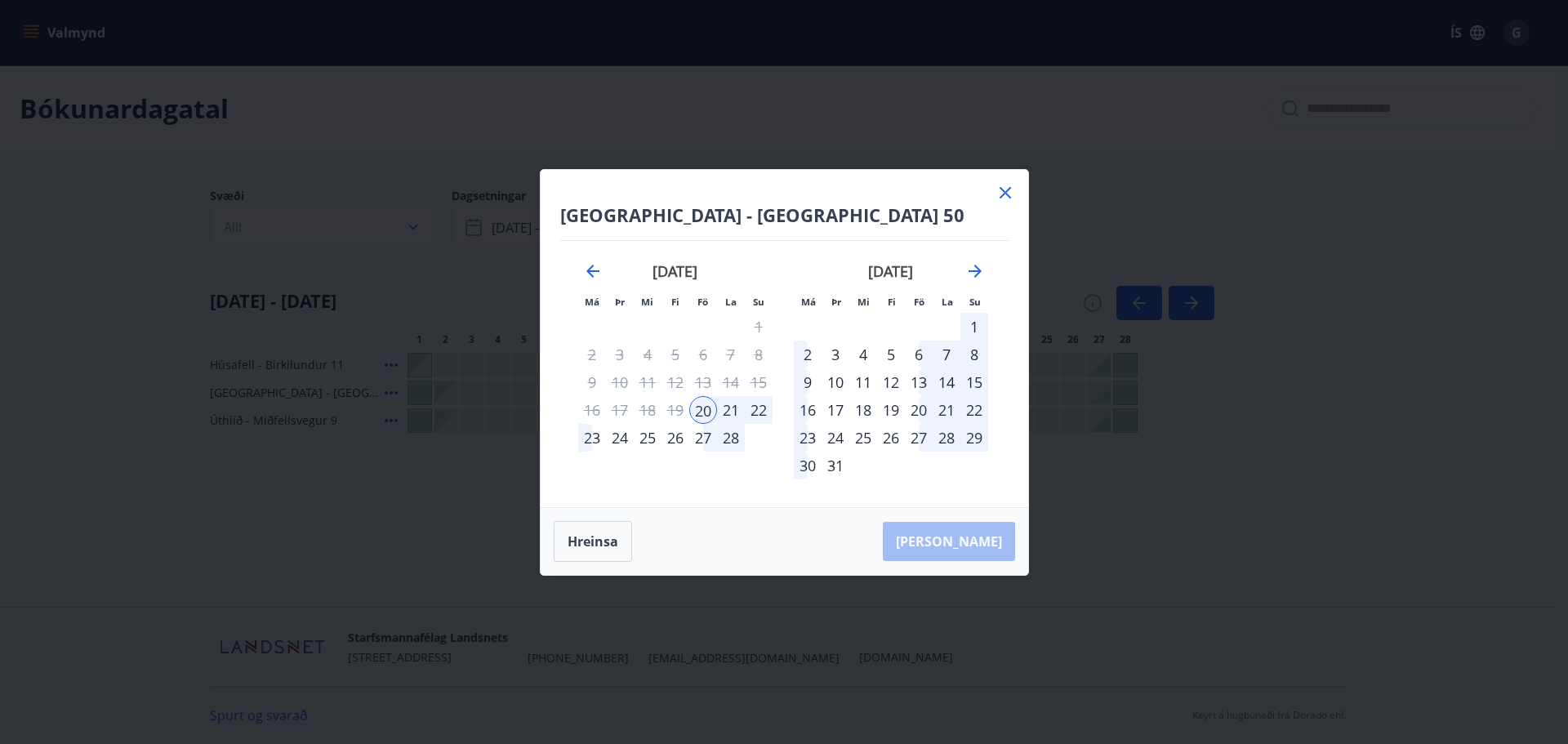
click at [587, 435] on div "23" at bounding box center [591, 437] width 28 height 28
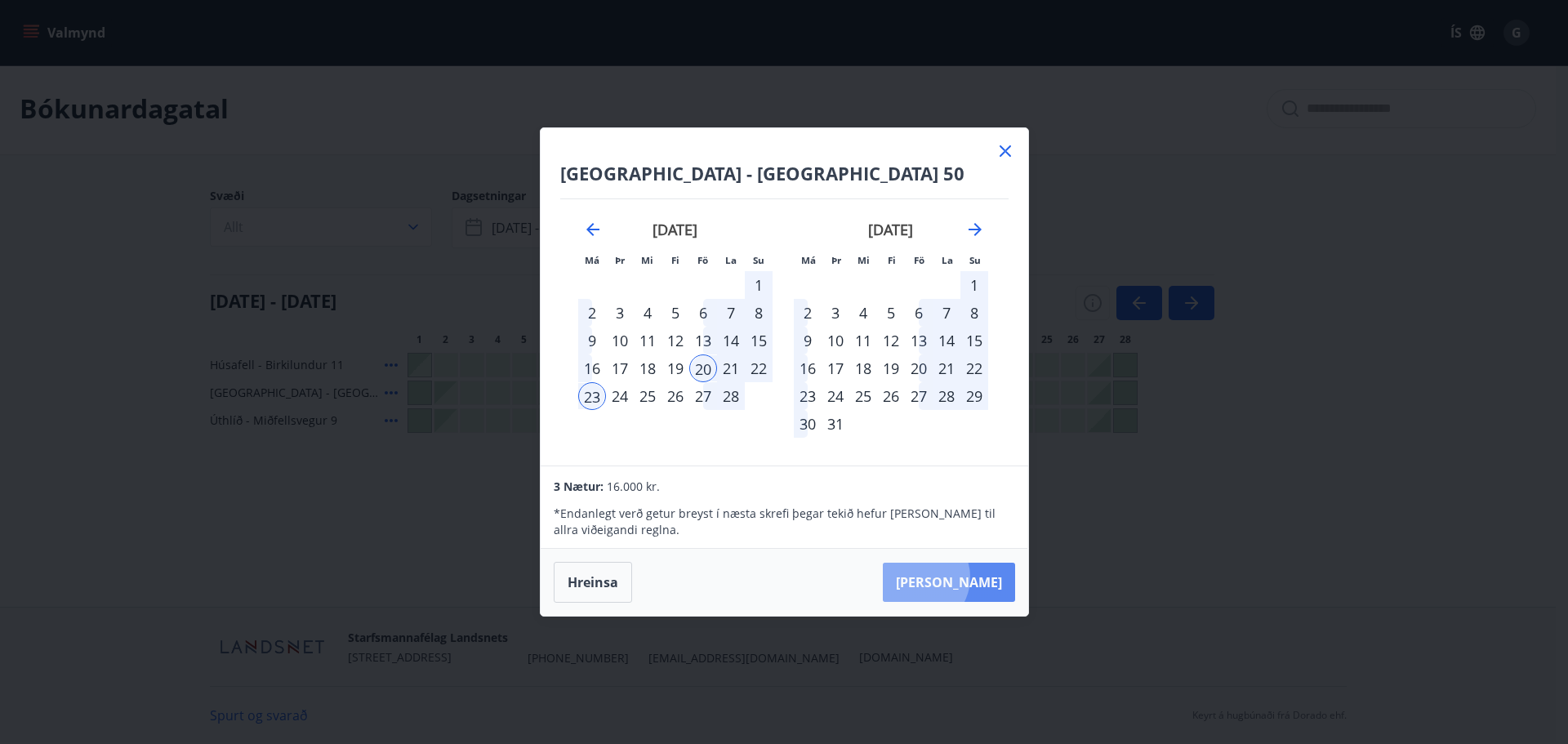
click at [968, 577] on button "Taka Frá" at bounding box center [948, 582] width 132 height 39
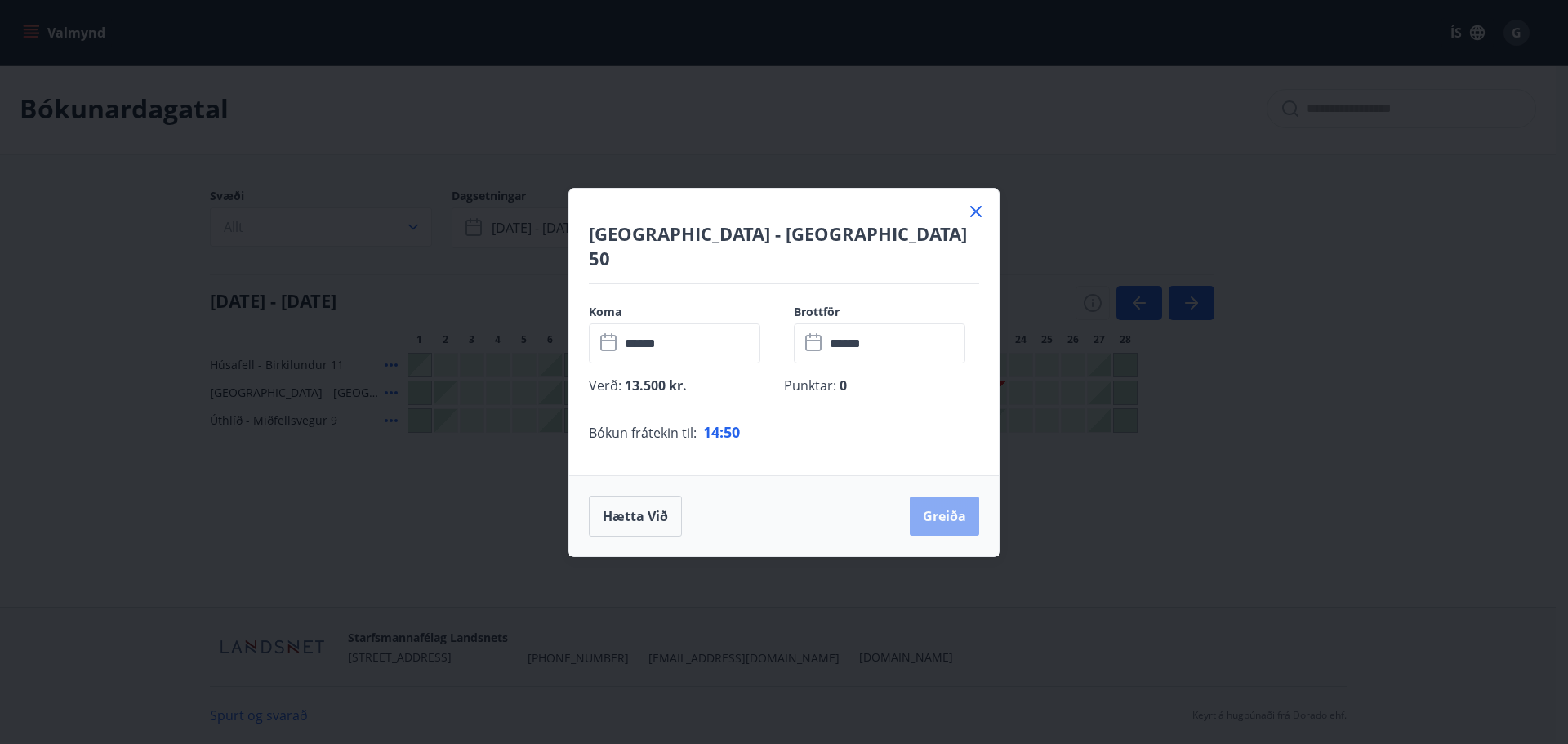
click at [940, 500] on button "Greiða" at bounding box center [943, 516] width 69 height 39
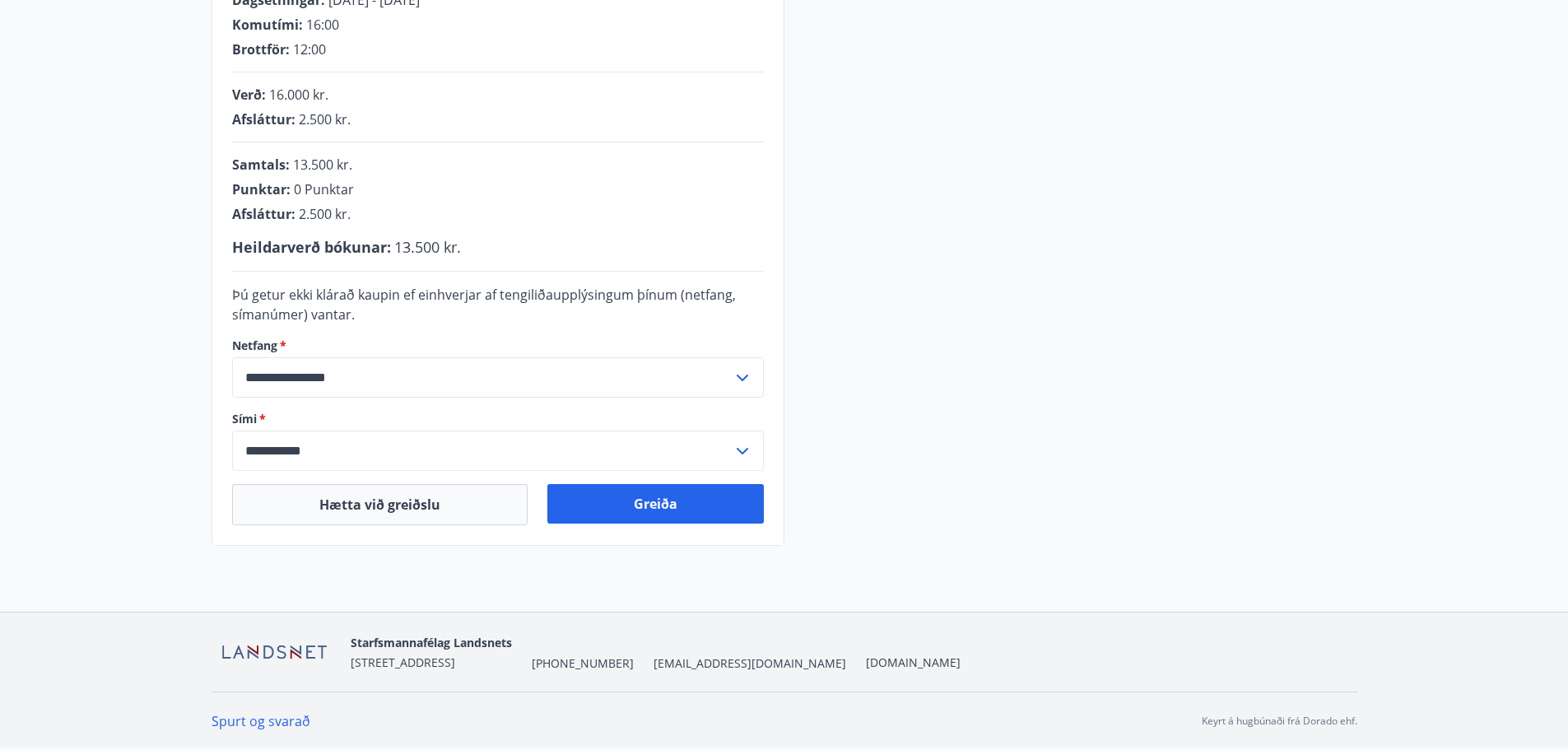
scroll to position [281, 0]
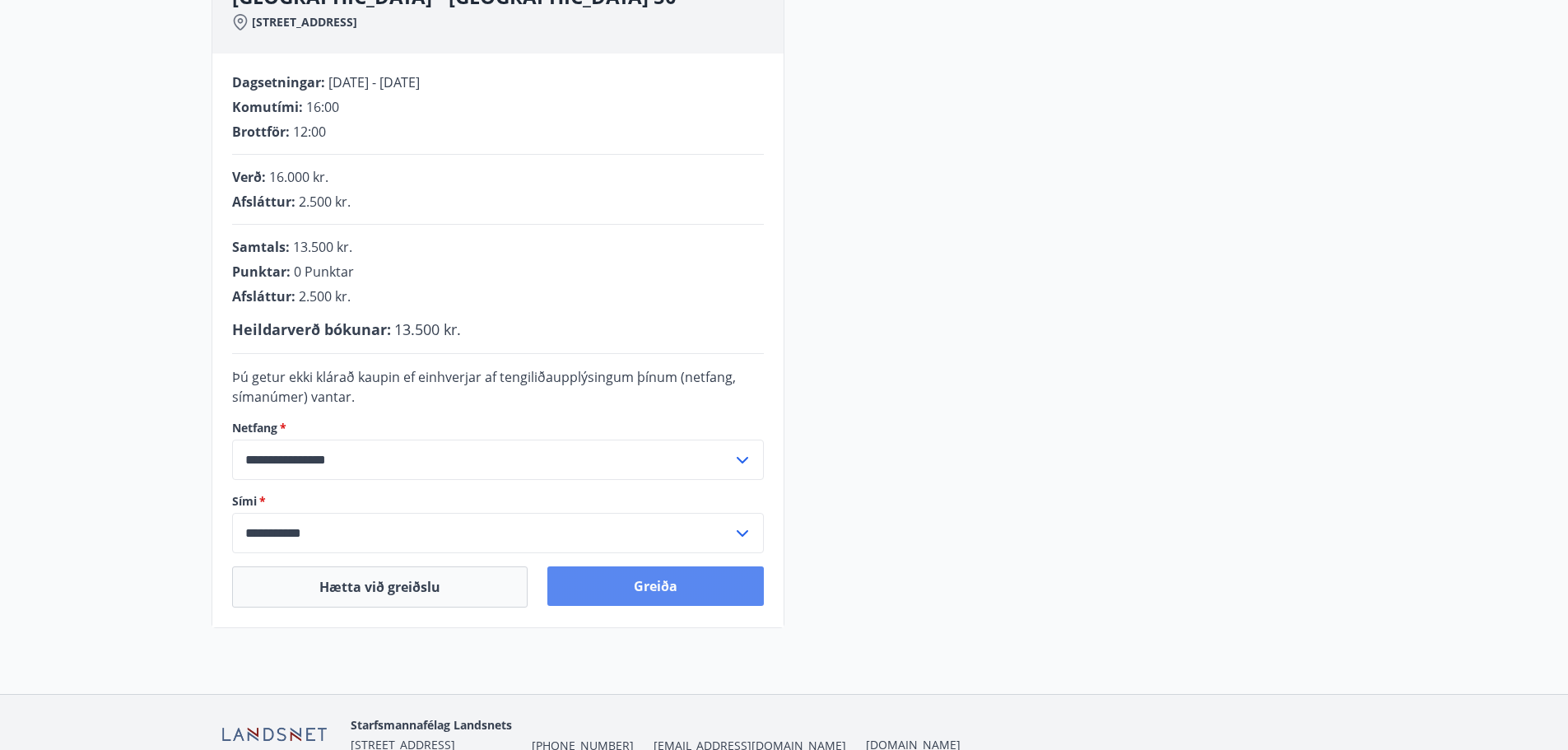
click at [679, 581] on button "Greiða" at bounding box center [655, 586] width 216 height 40
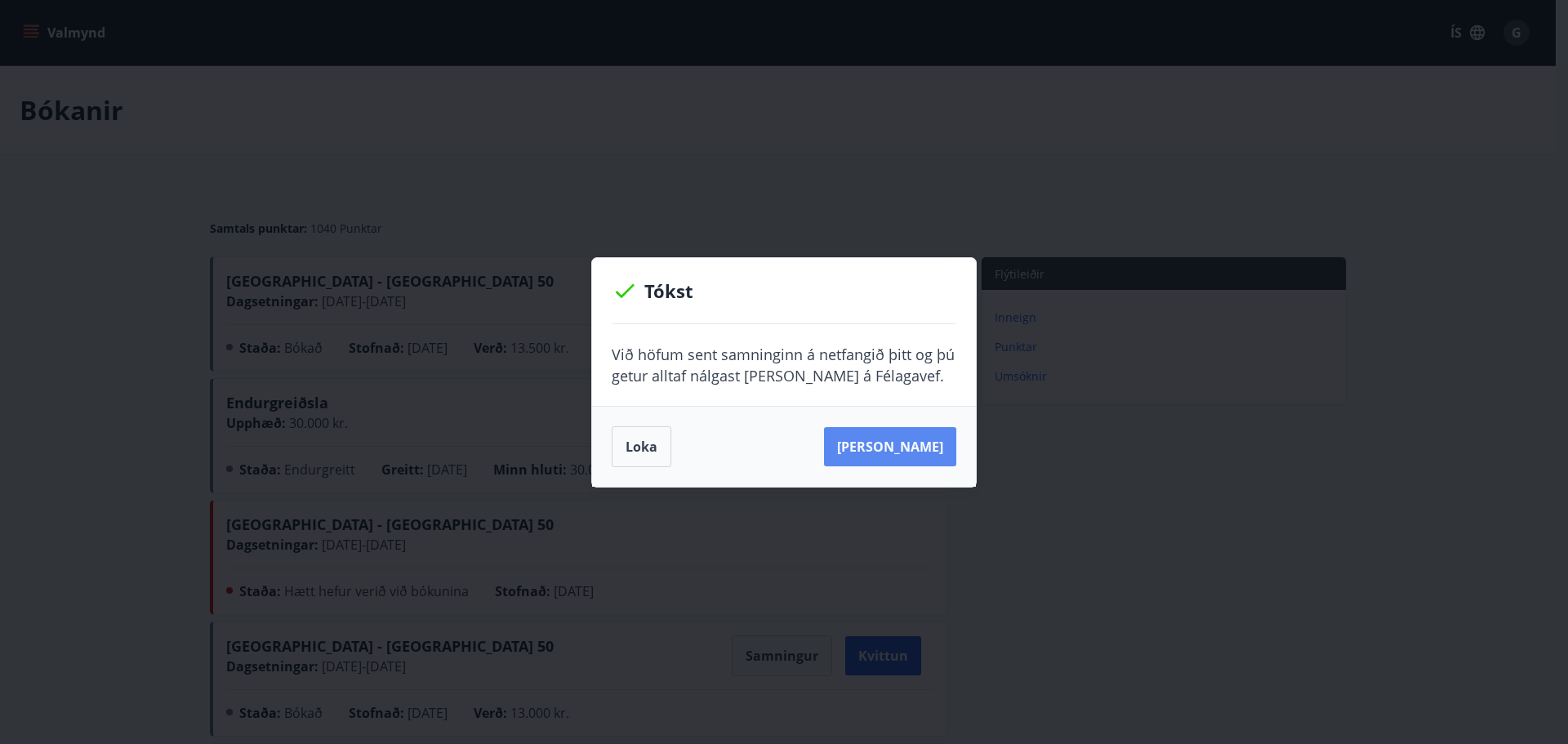
click at [923, 435] on button "Sjá samning" at bounding box center [889, 447] width 132 height 39
click at [646, 455] on button "Loka" at bounding box center [641, 446] width 59 height 40
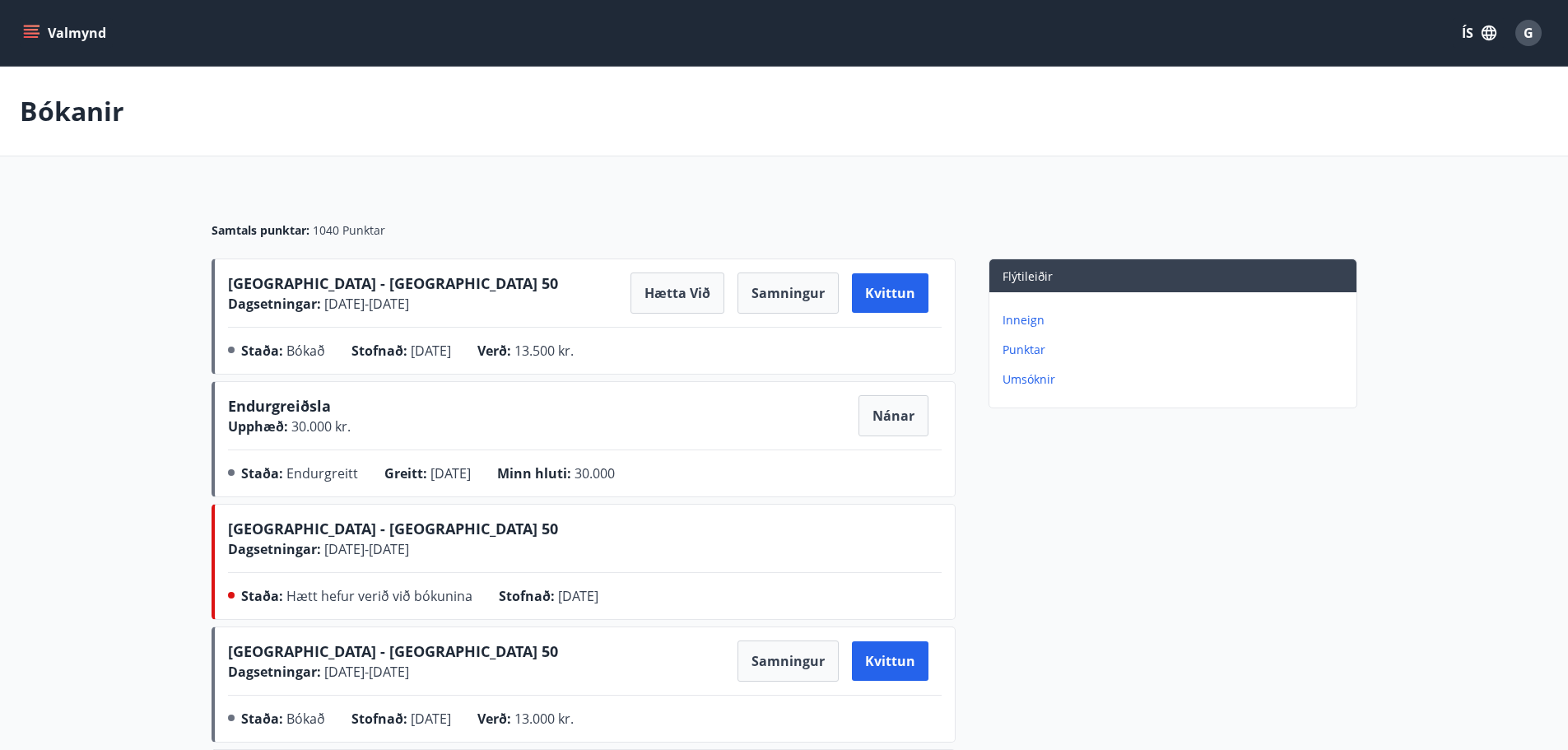
click at [33, 29] on icon "menu" at bounding box center [31, 30] width 14 height 2
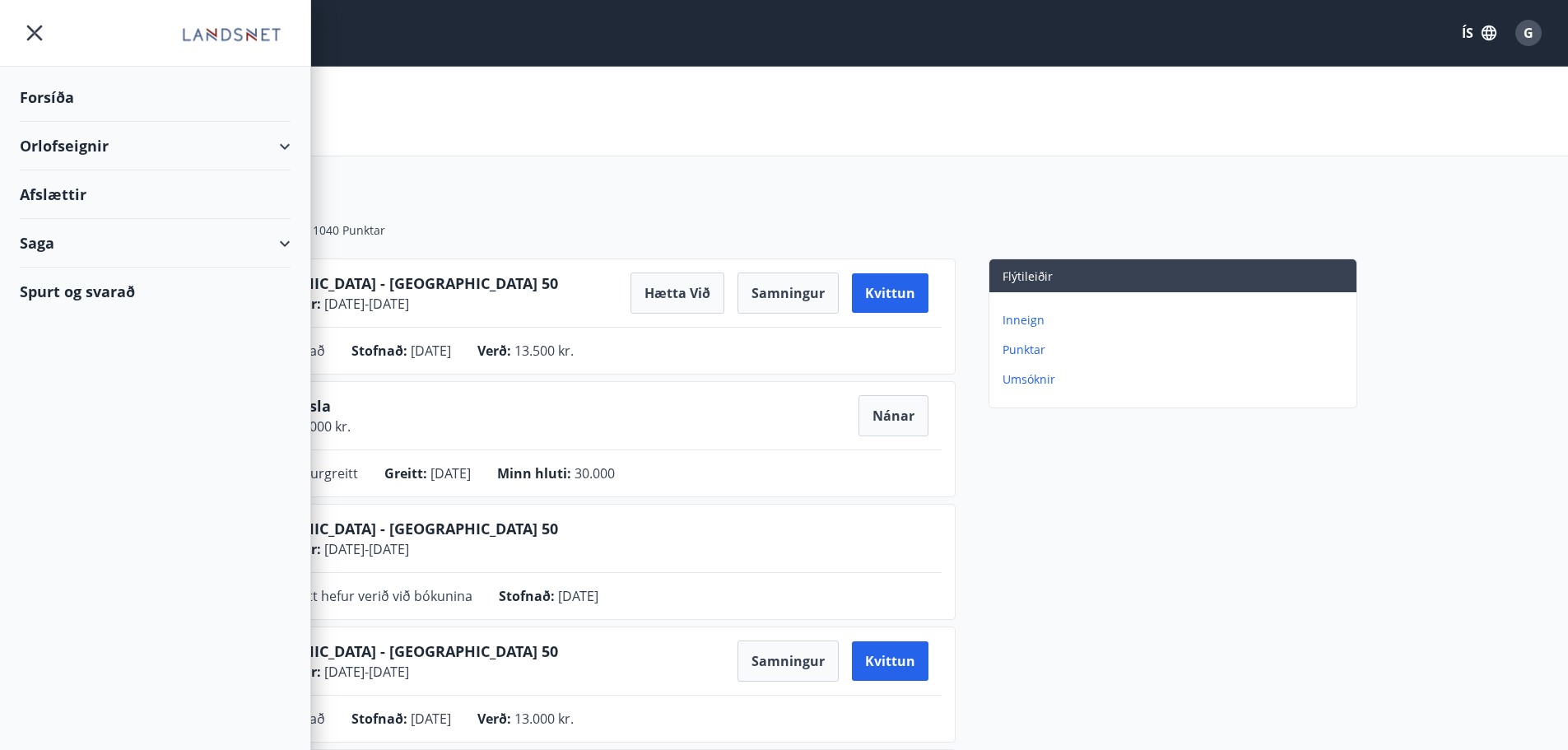
click at [242, 144] on div "Orlofseignir" at bounding box center [155, 147] width 271 height 49
click at [118, 229] on div "Bókunardagatal" at bounding box center [155, 223] width 244 height 34
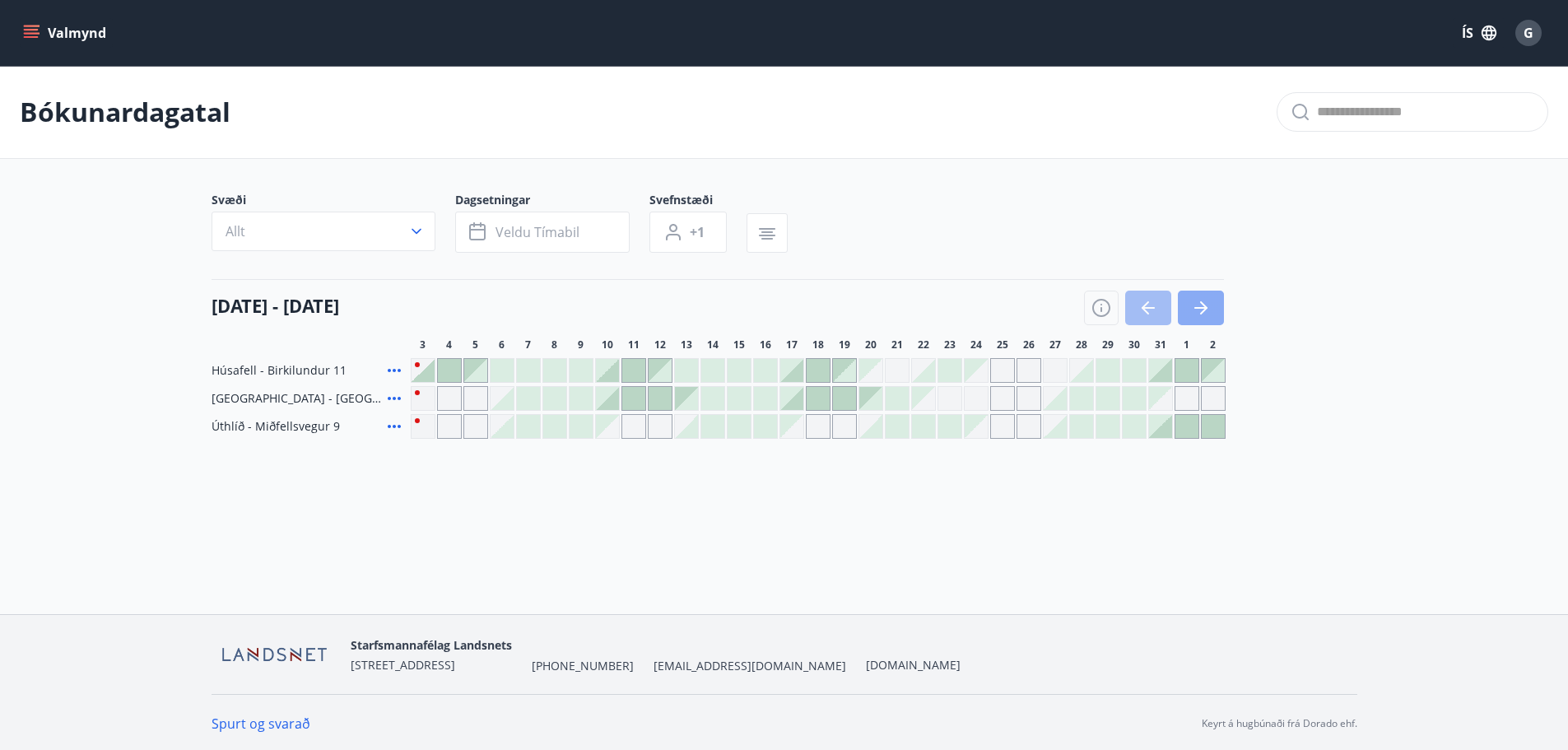
click at [1199, 316] on icon "button" at bounding box center [1201, 308] width 20 height 20
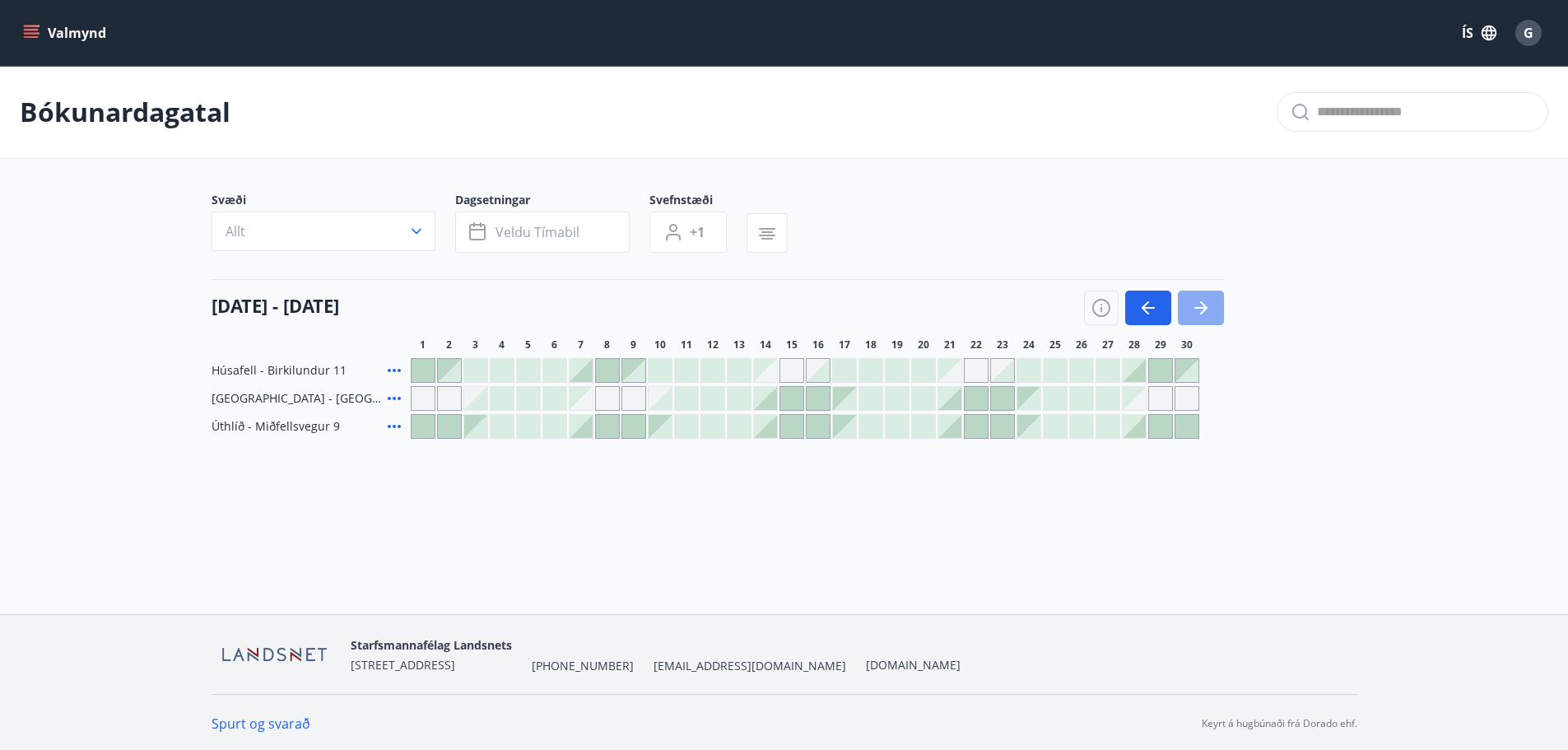
click at [1199, 316] on icon "button" at bounding box center [1201, 308] width 20 height 20
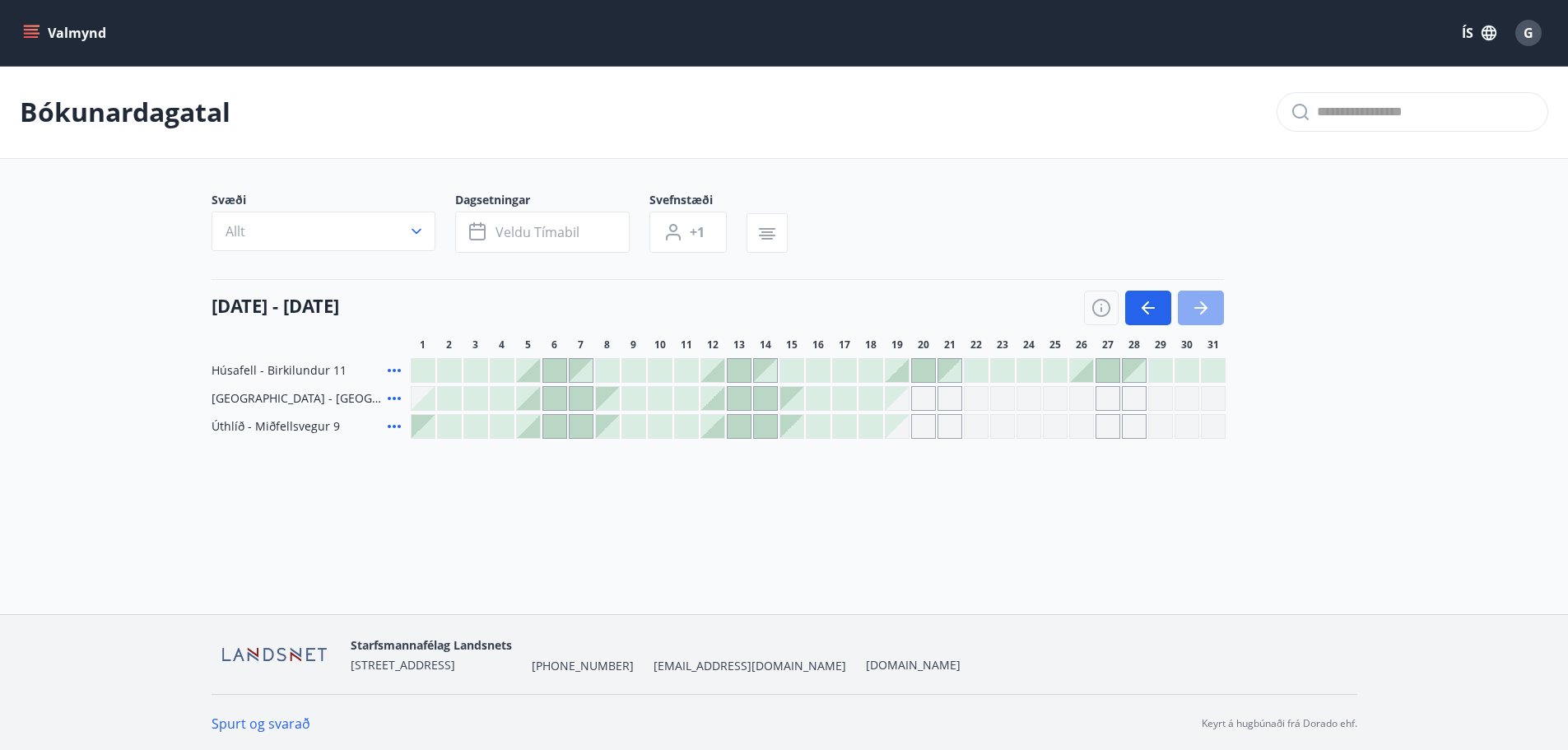
click at [1199, 316] on icon "button" at bounding box center [1201, 308] width 20 height 20
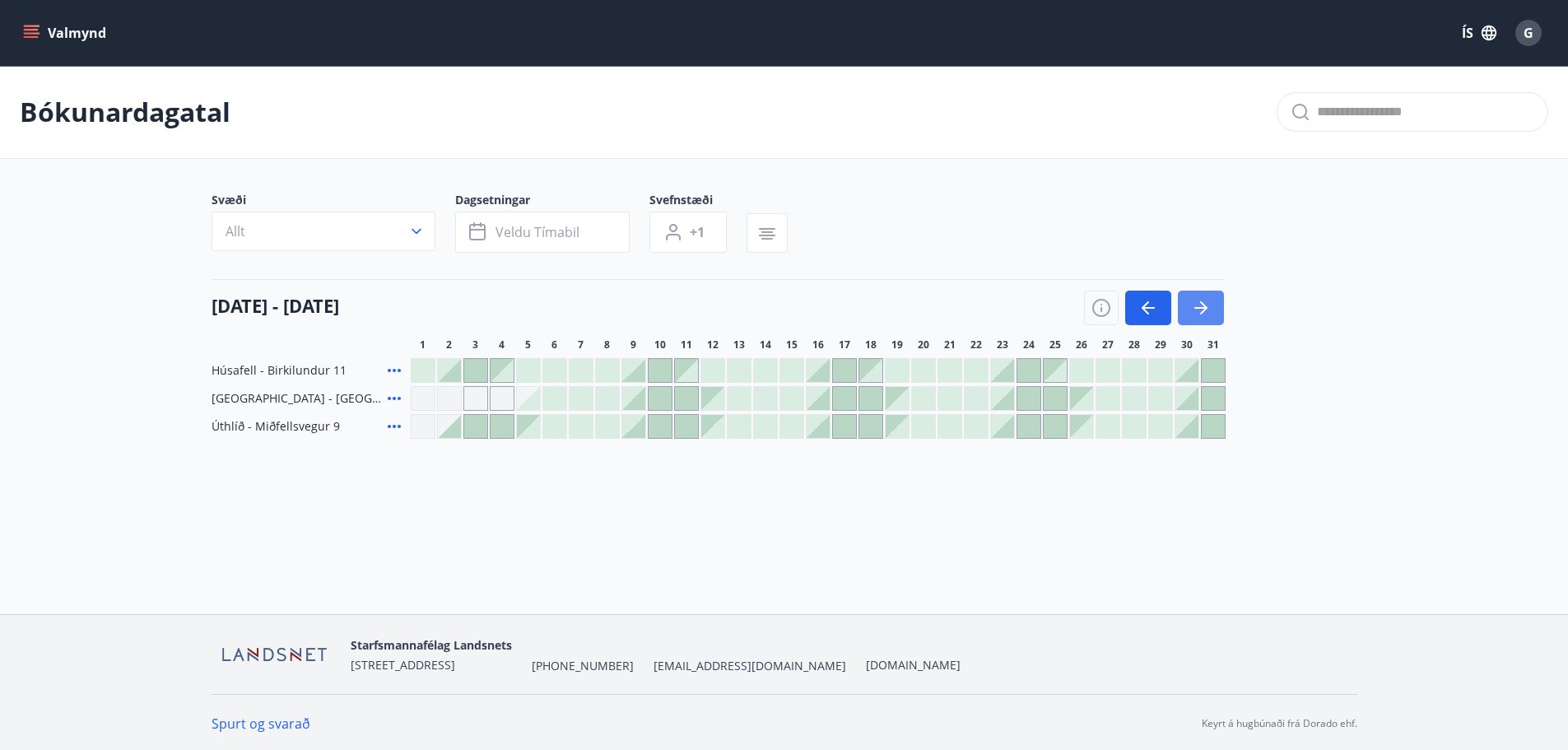
click at [1199, 316] on icon "button" at bounding box center [1201, 308] width 20 height 20
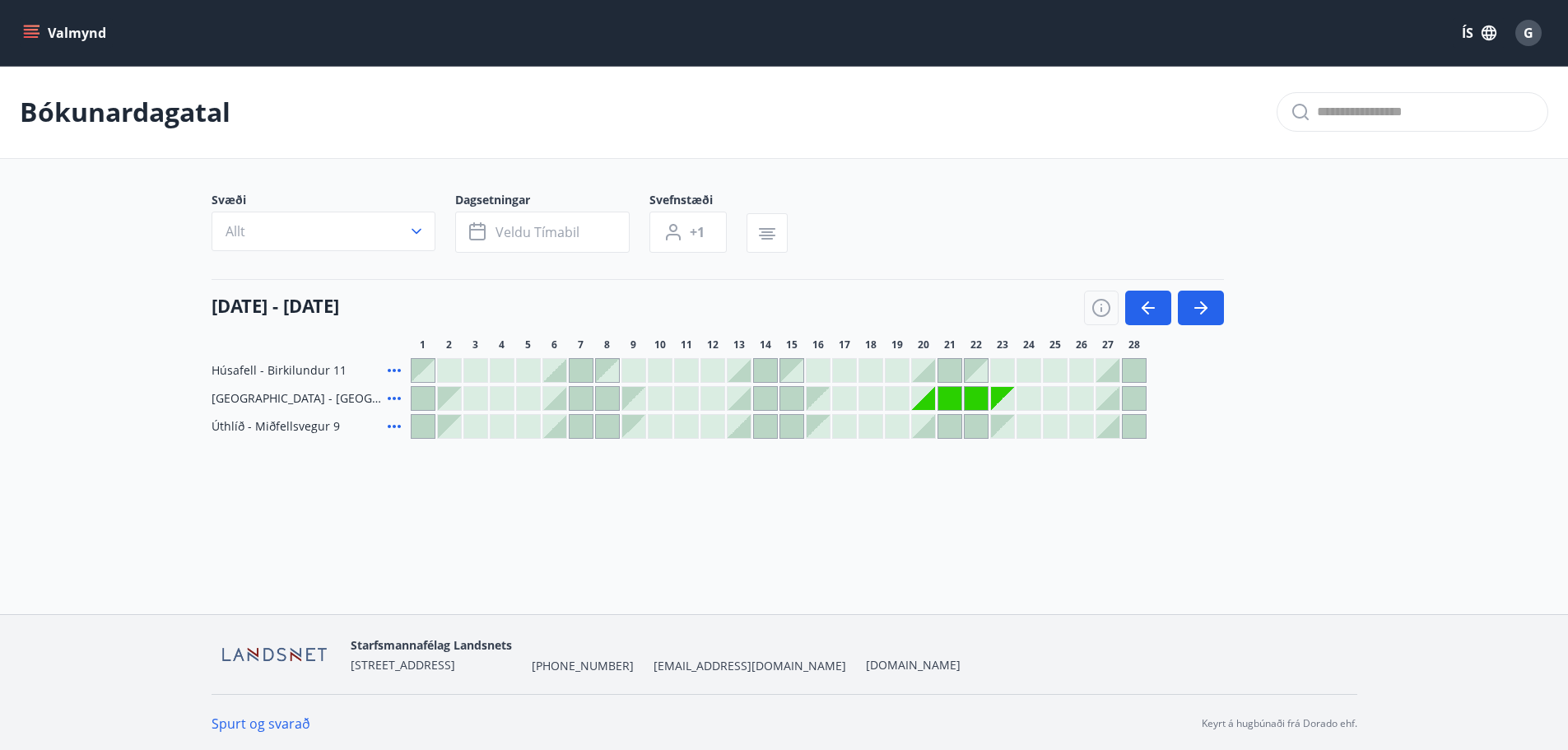
click at [841, 401] on div at bounding box center [844, 398] width 23 height 23
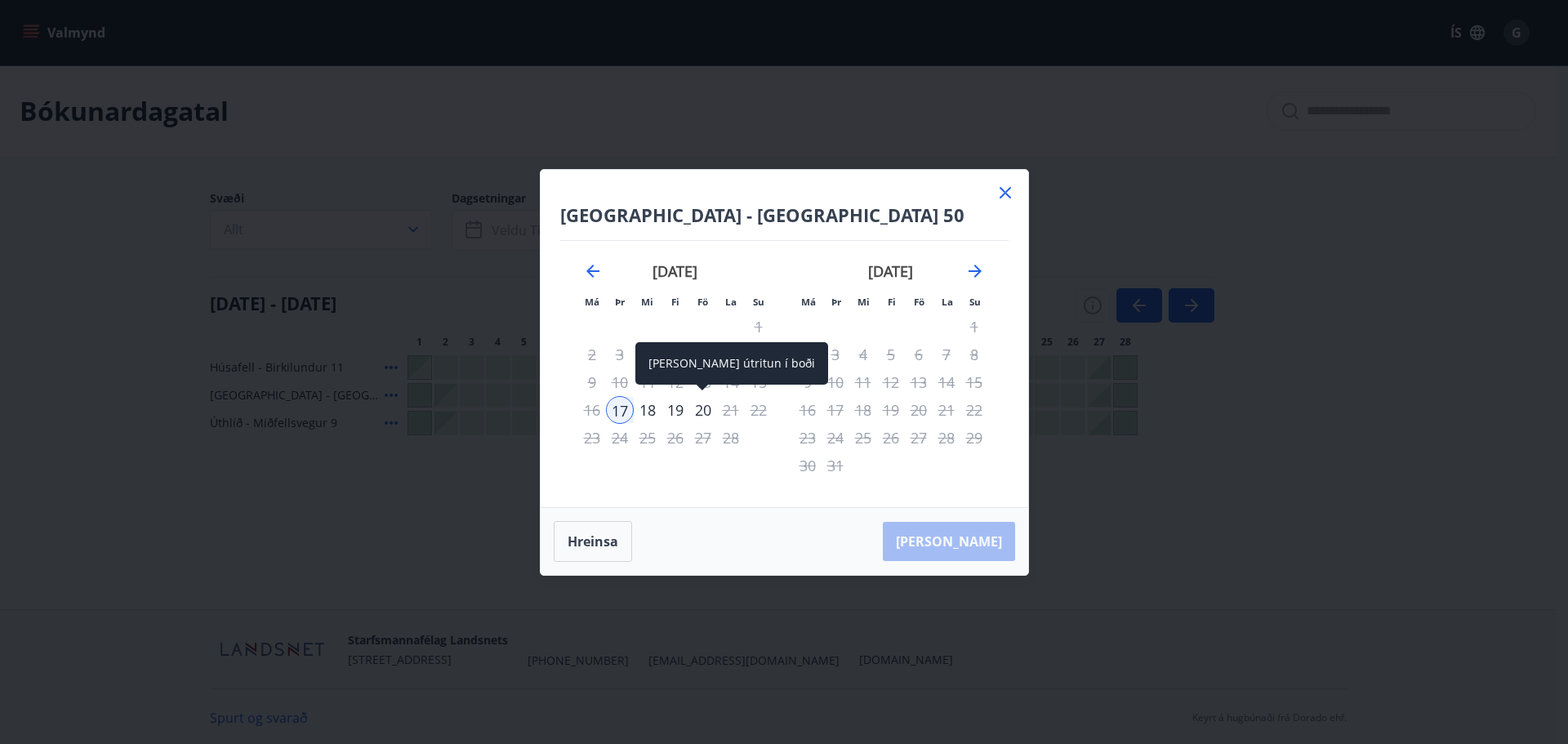
click at [707, 404] on div "20" at bounding box center [703, 409] width 28 height 28
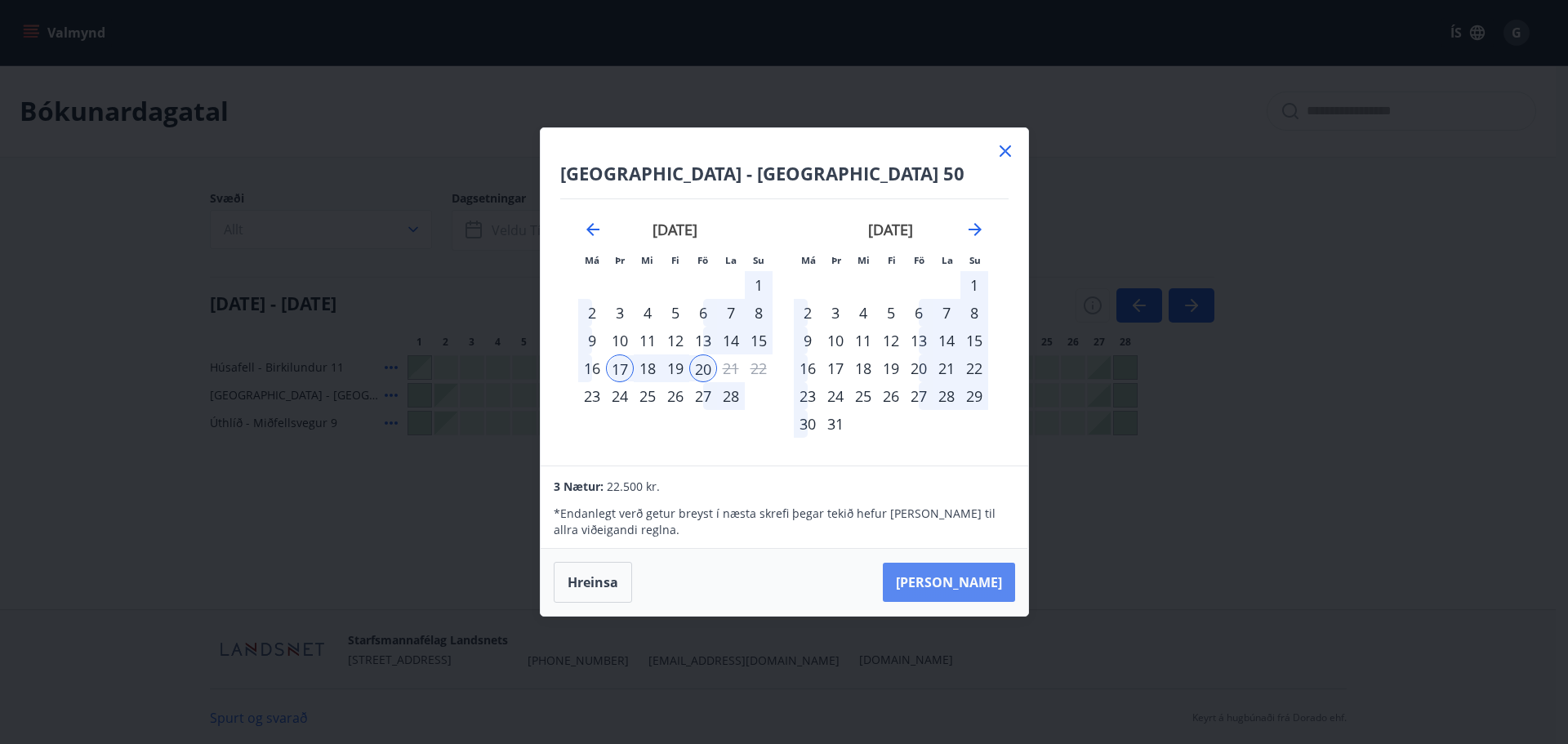
click at [981, 574] on button "Taka Frá" at bounding box center [948, 582] width 132 height 39
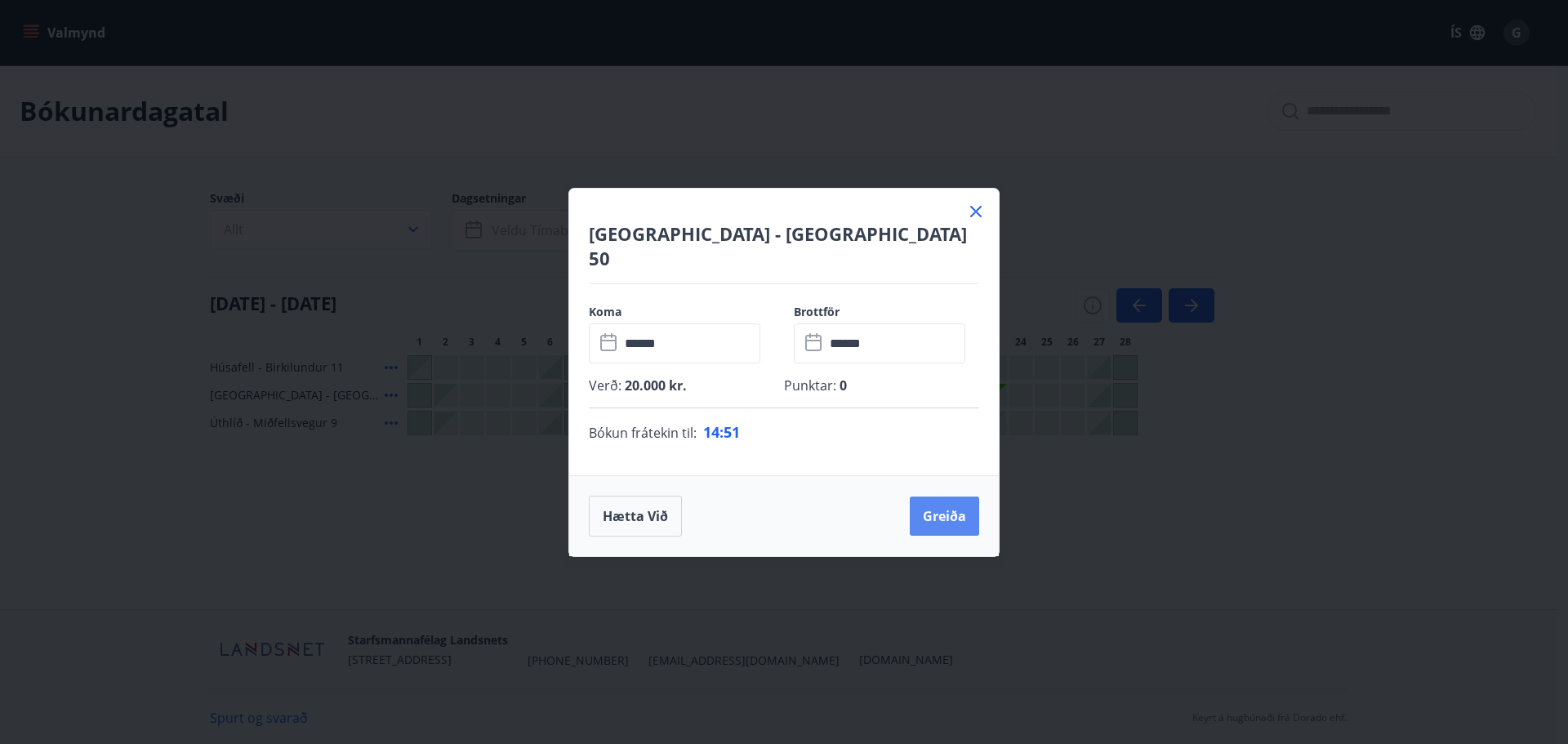
click at [952, 506] on button "Greiða" at bounding box center [943, 516] width 69 height 39
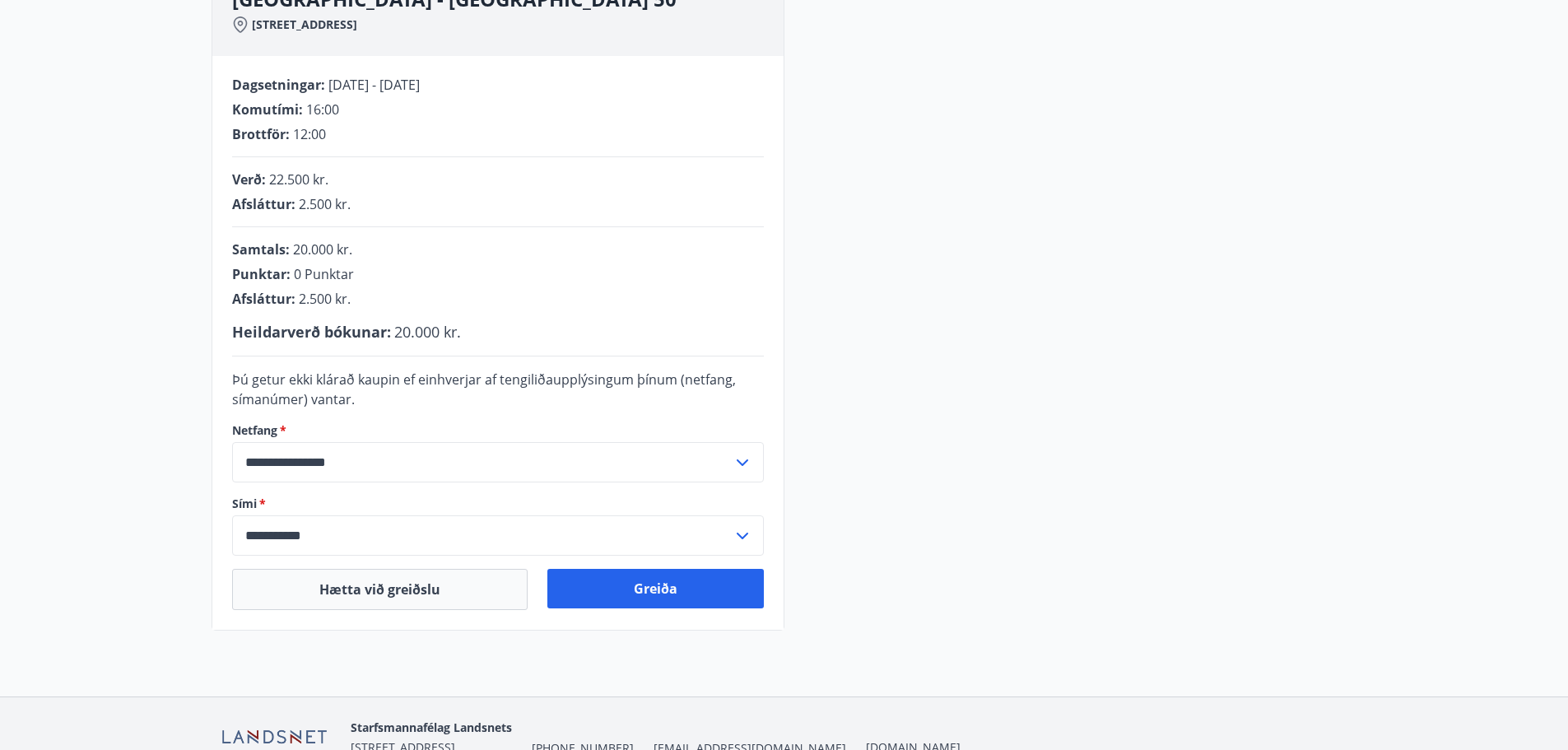
scroll to position [329, 0]
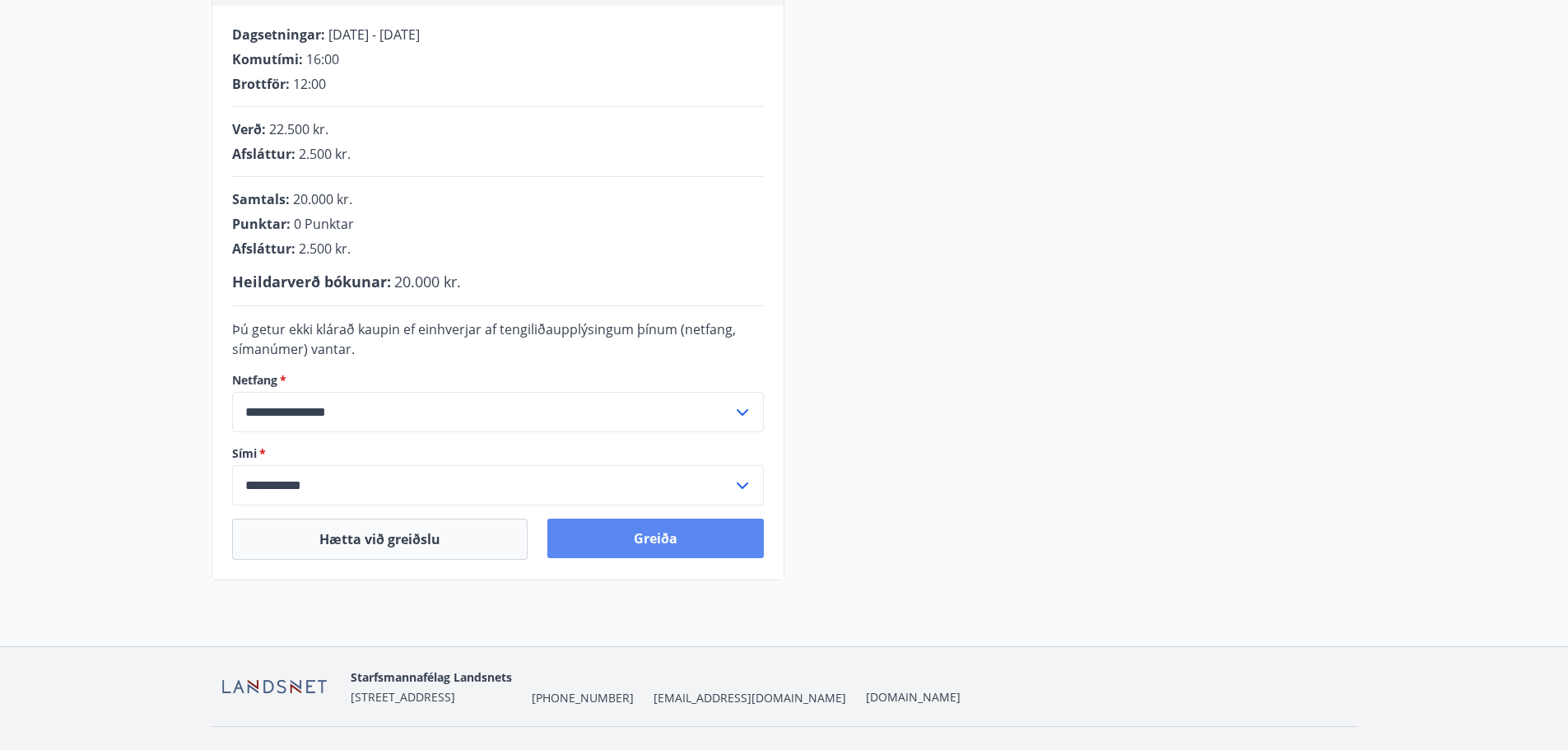
click at [643, 531] on button "Greiða" at bounding box center [655, 538] width 216 height 40
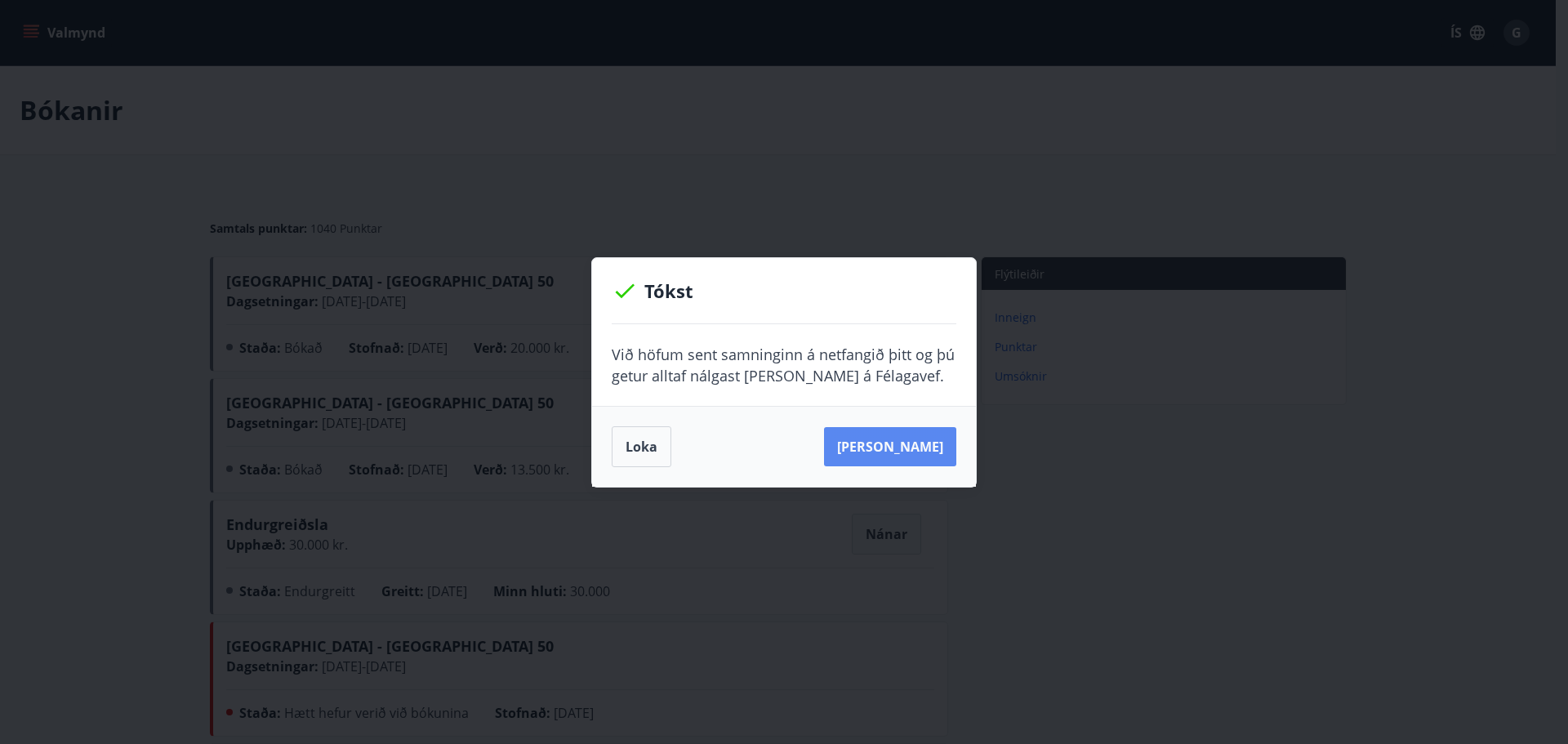
click at [889, 457] on button "Sjá samning" at bounding box center [889, 447] width 132 height 39
click at [880, 446] on button "Sjá samning" at bounding box center [889, 447] width 132 height 39
click at [616, 442] on button "Loka" at bounding box center [641, 446] width 59 height 40
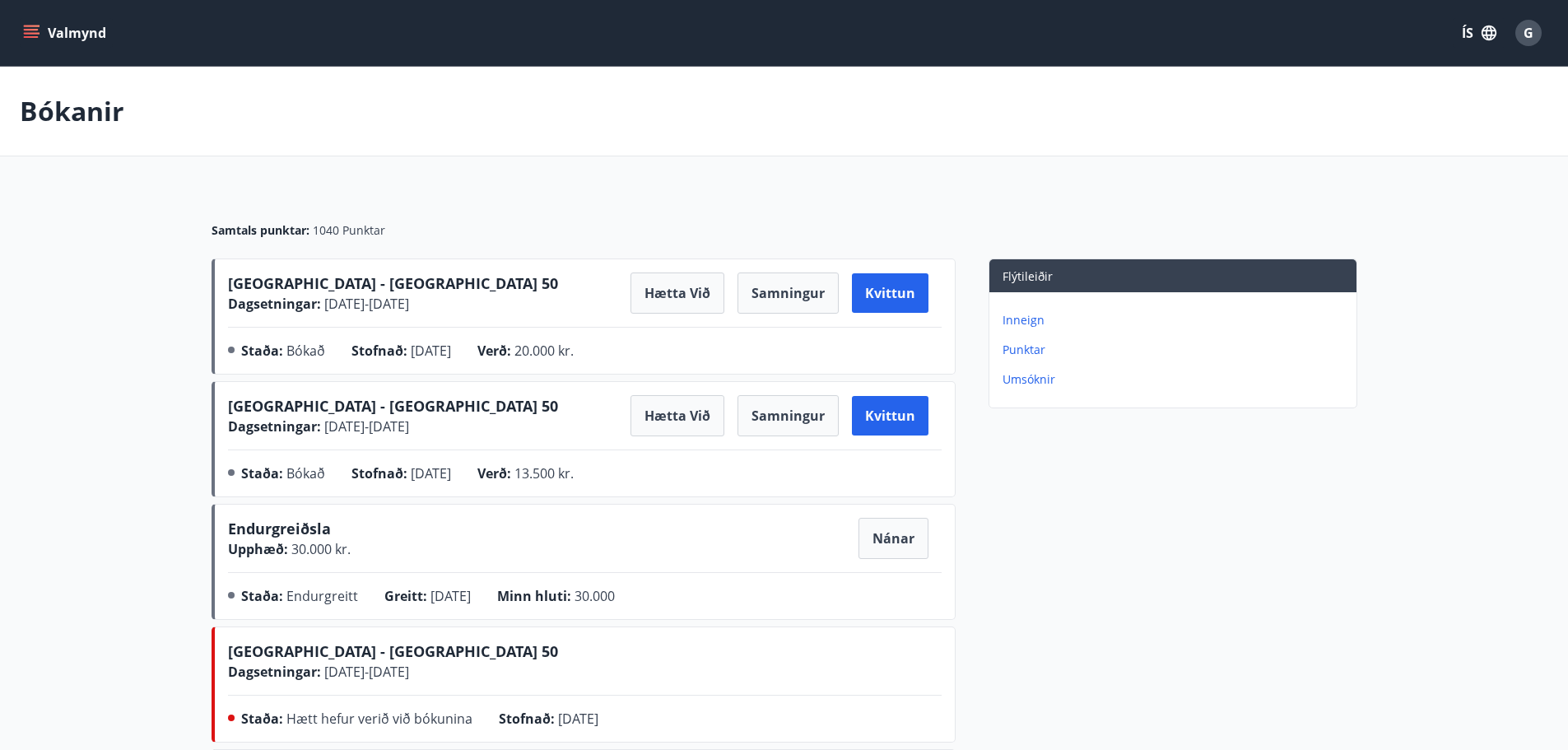
click at [32, 29] on icon "menu" at bounding box center [31, 30] width 14 height 2
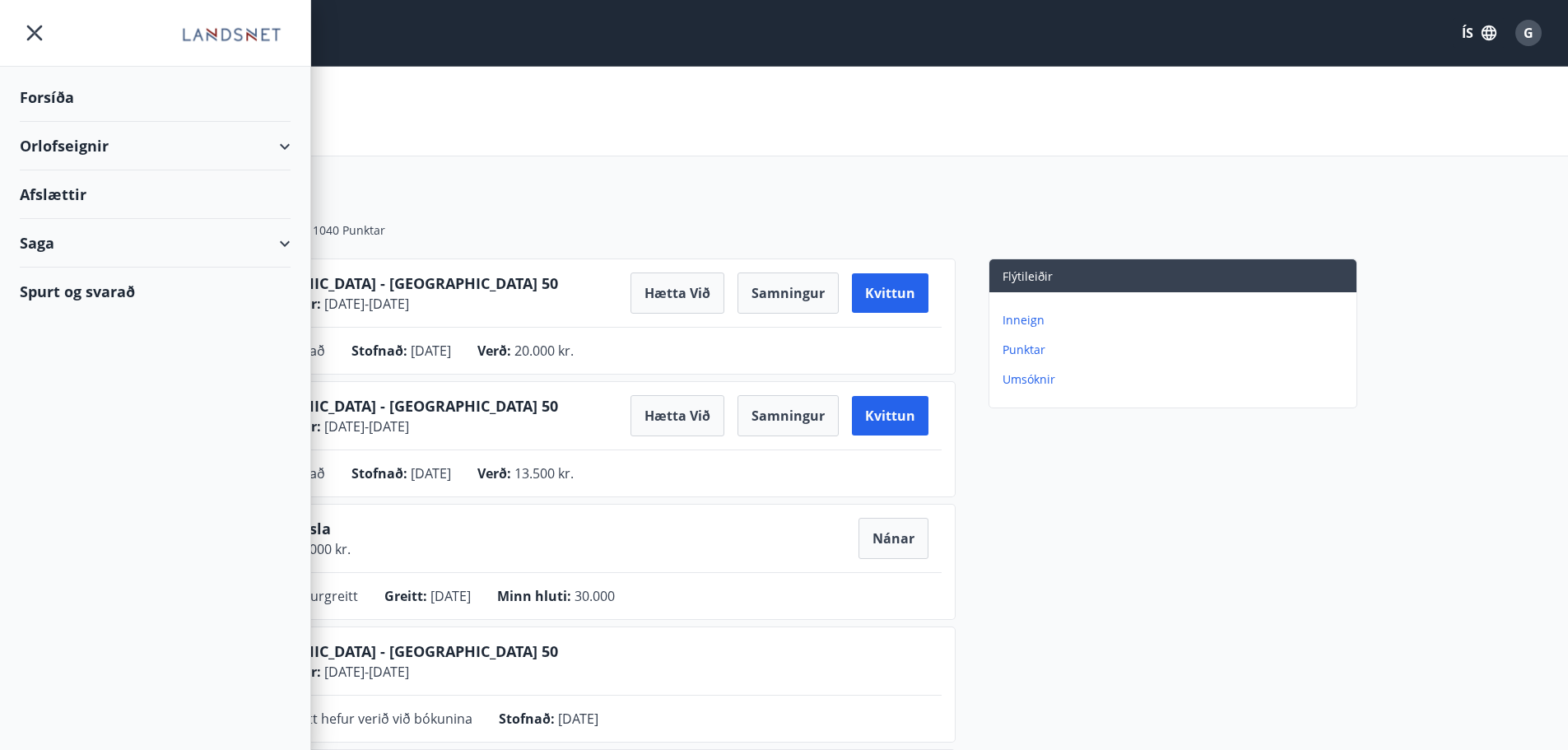
click at [279, 147] on div "Orlofseignir" at bounding box center [155, 147] width 271 height 49
click at [135, 218] on div "Bókunardagatal" at bounding box center [155, 223] width 244 height 34
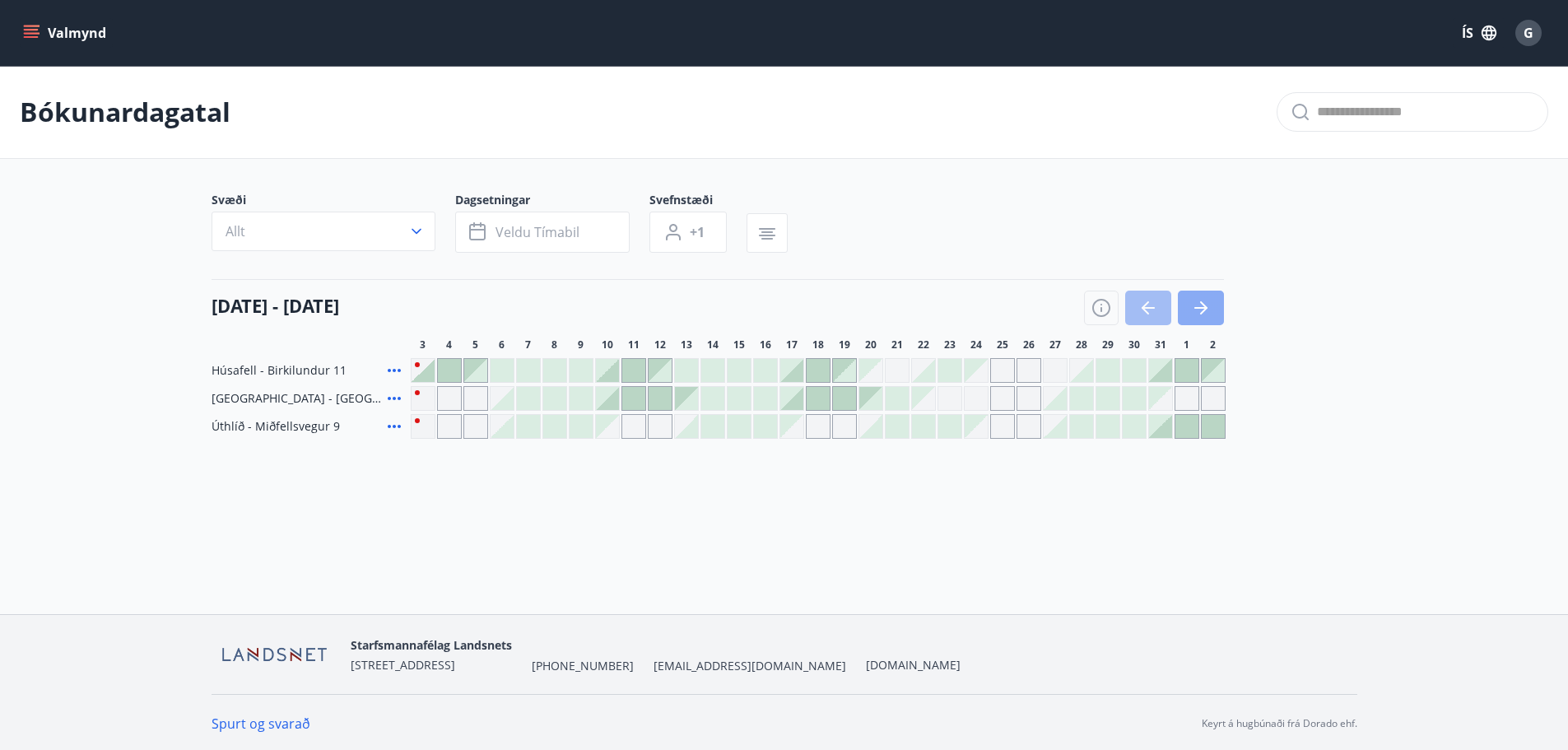
click at [1202, 309] on icon "button" at bounding box center [1201, 308] width 20 height 20
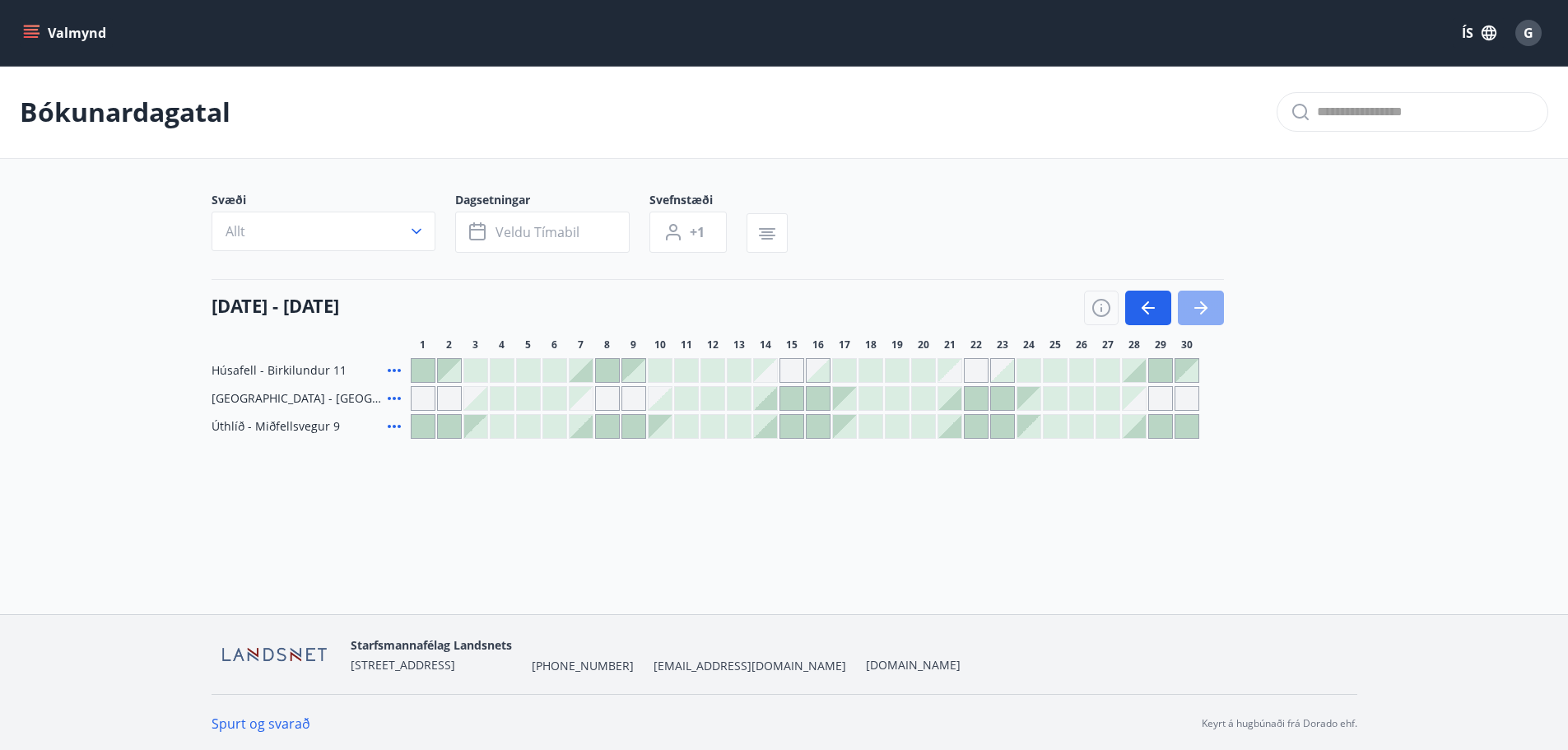
click at [1202, 309] on icon "button" at bounding box center [1201, 308] width 20 height 20
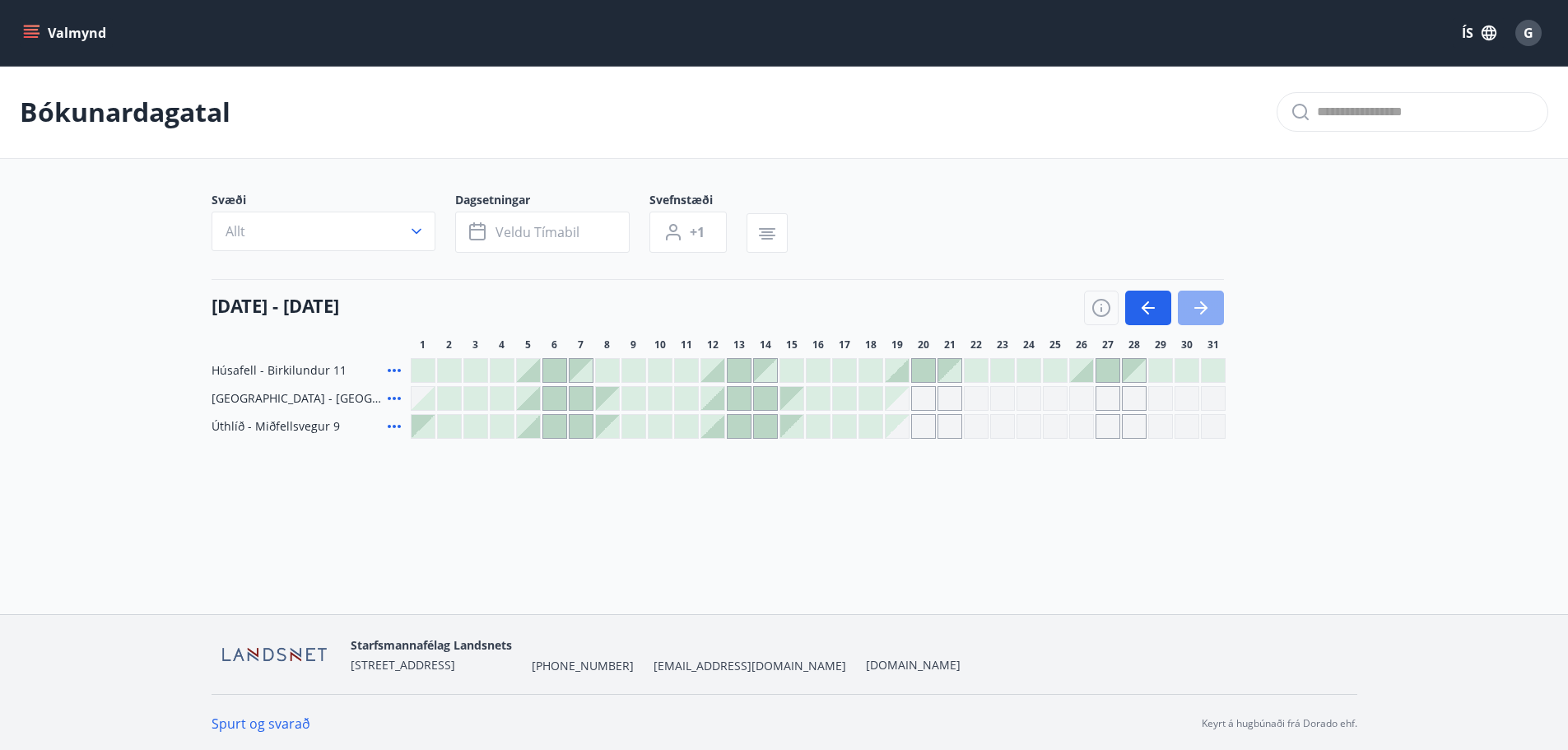
click at [1202, 309] on icon "button" at bounding box center [1201, 308] width 20 height 20
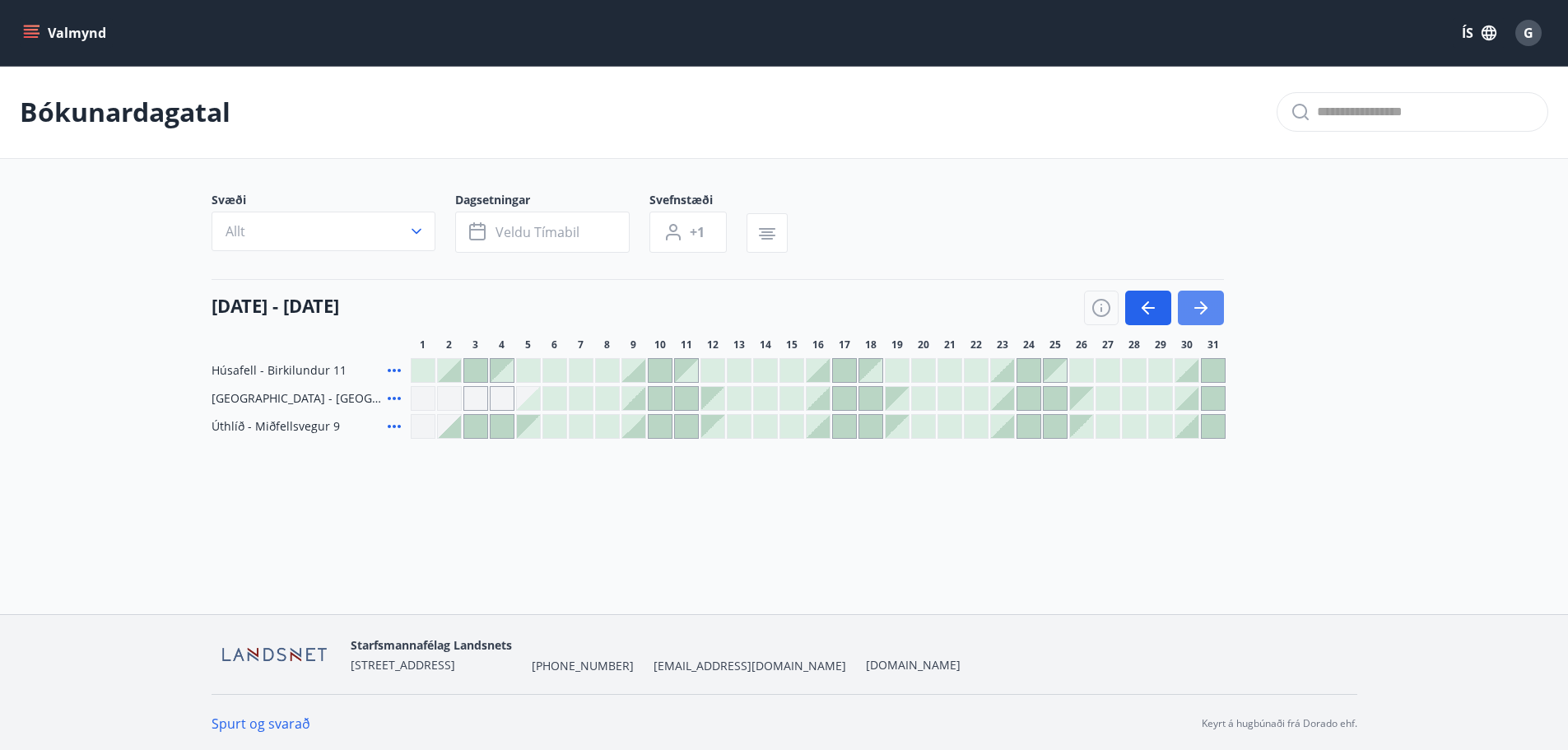
click at [1202, 309] on icon "button" at bounding box center [1201, 308] width 20 height 20
